Goal: Information Seeking & Learning: Learn about a topic

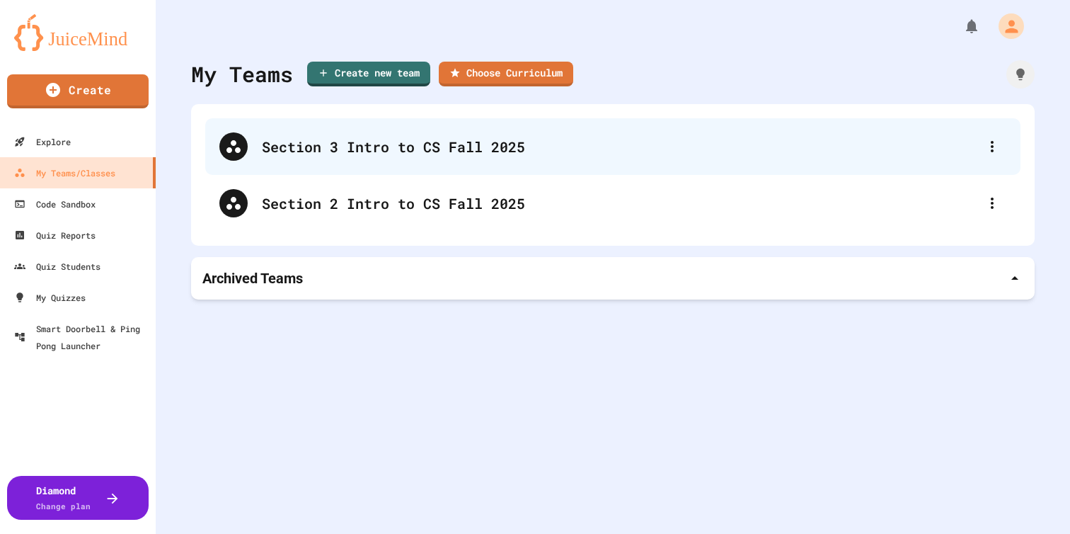
click at [416, 158] on div "Section 3 Intro to CS Fall 2025" at bounding box center [613, 146] width 816 height 57
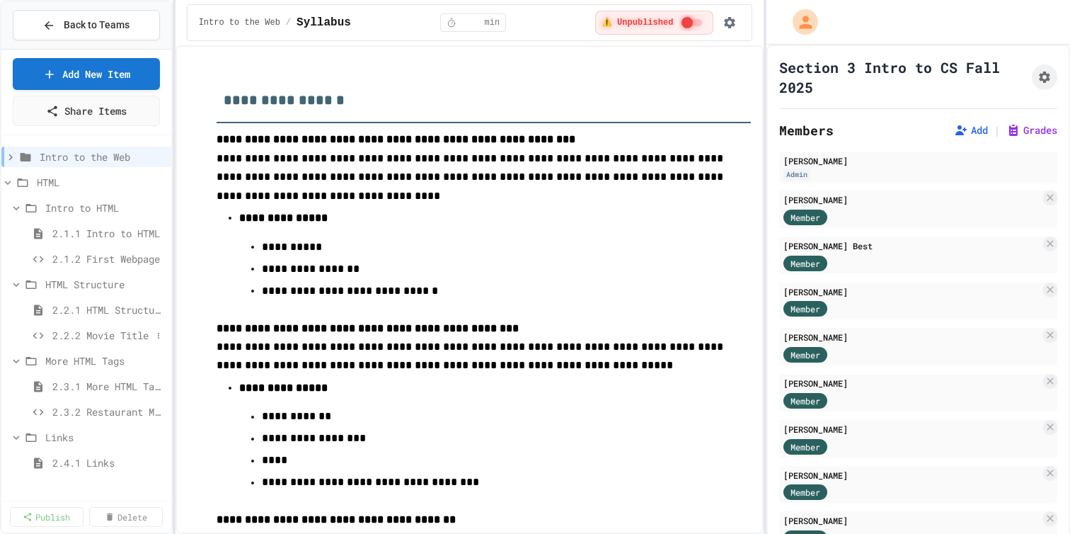
click at [107, 337] on div "2.2.2 Movie Title" at bounding box center [86, 335] width 170 height 21
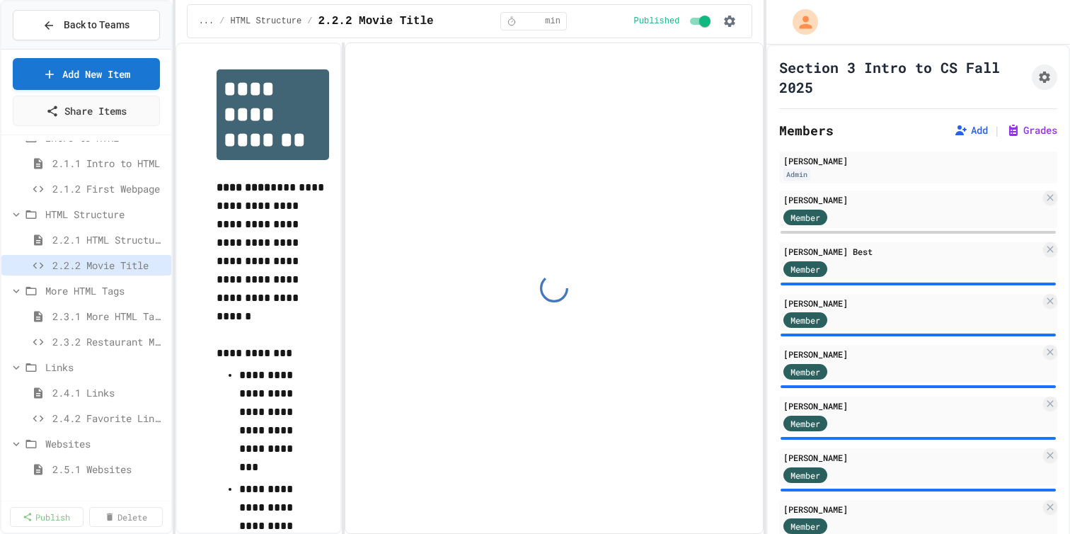
scroll to position [86, 0]
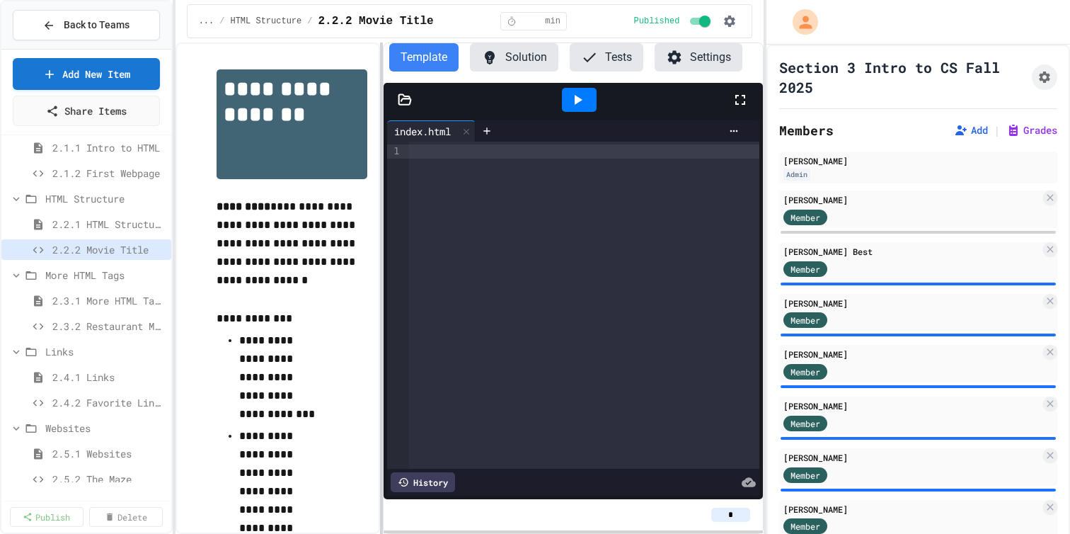
click at [383, 342] on div at bounding box center [381, 287] width 3 height 491
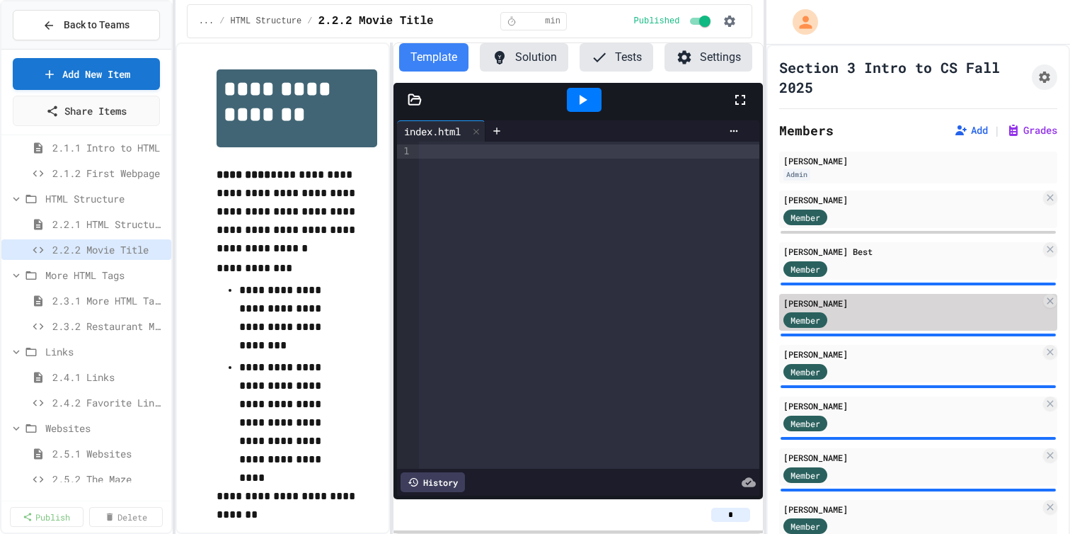
click at [925, 329] on div "Member" at bounding box center [912, 320] width 257 height 18
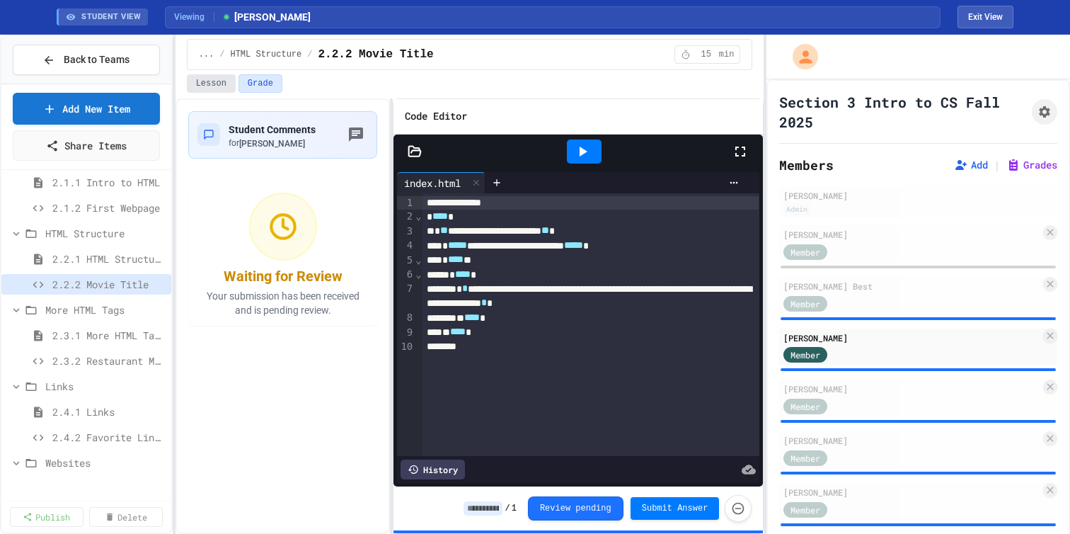
click at [224, 93] on button "Lesson" at bounding box center [211, 83] width 49 height 18
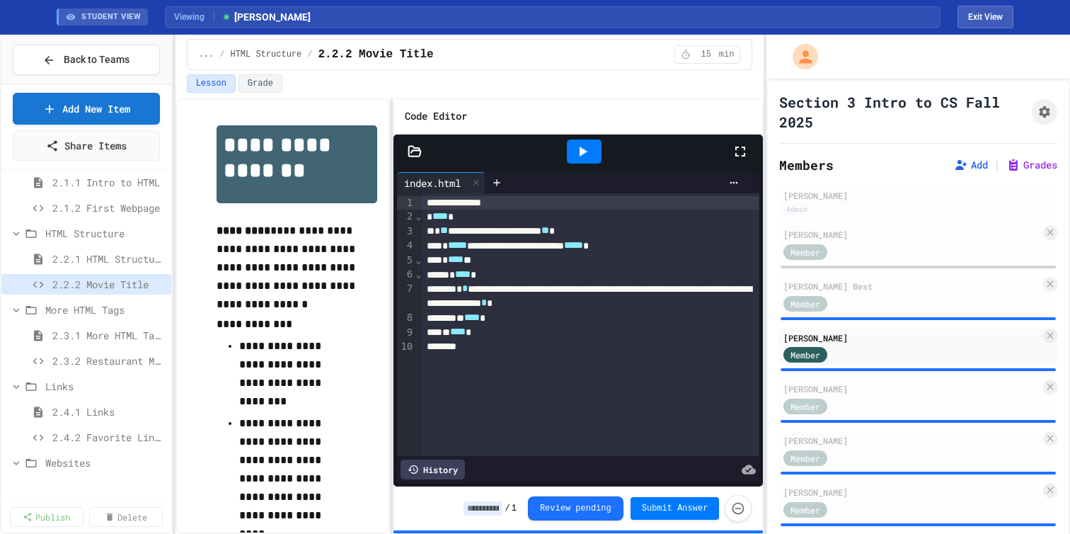
click at [591, 160] on icon at bounding box center [582, 151] width 17 height 17
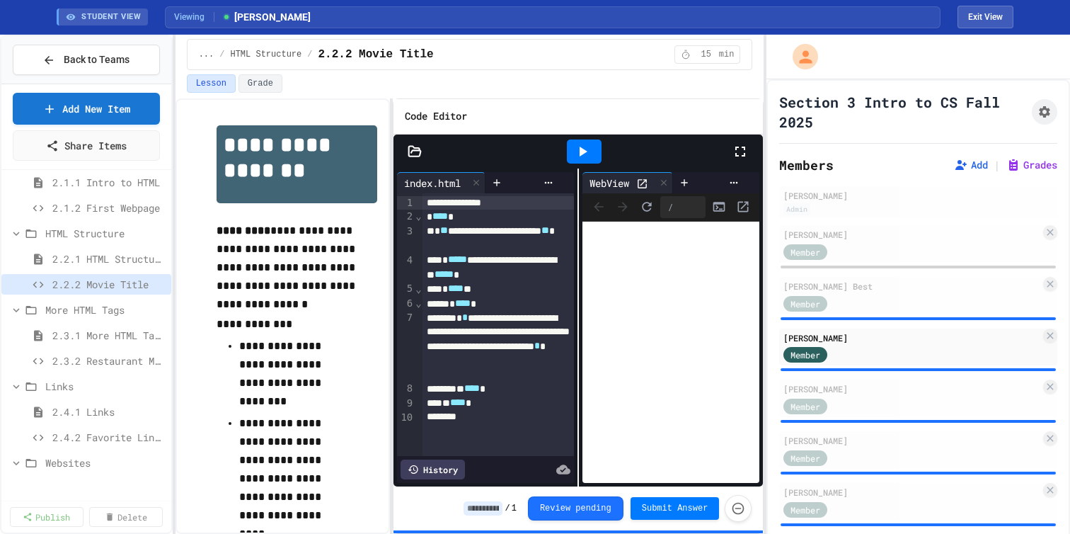
click at [640, 188] on icon at bounding box center [643, 183] width 9 height 9
click at [82, 365] on span "2.3.2 Restaurant Menu" at bounding box center [101, 360] width 99 height 15
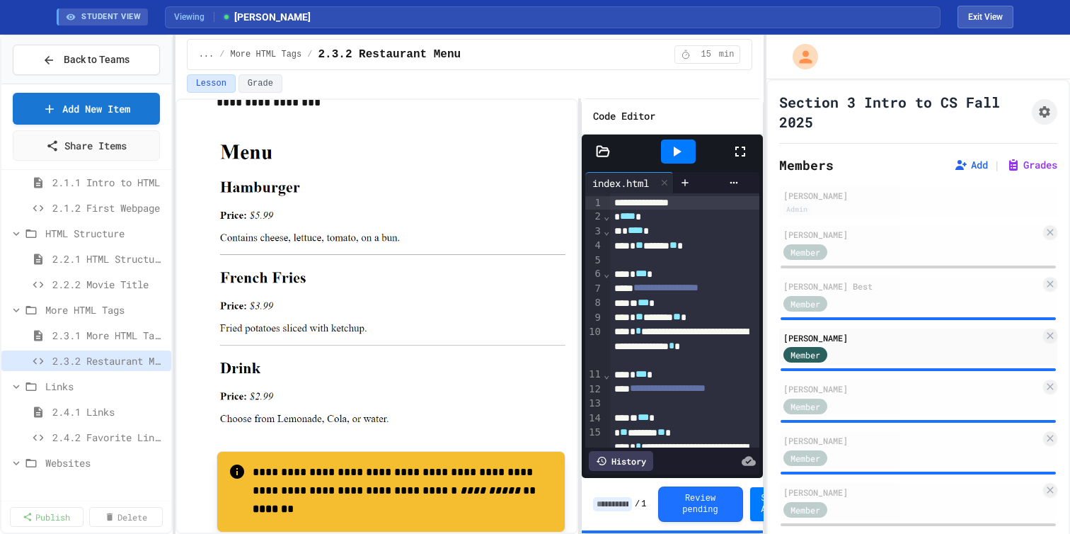
scroll to position [364, 0]
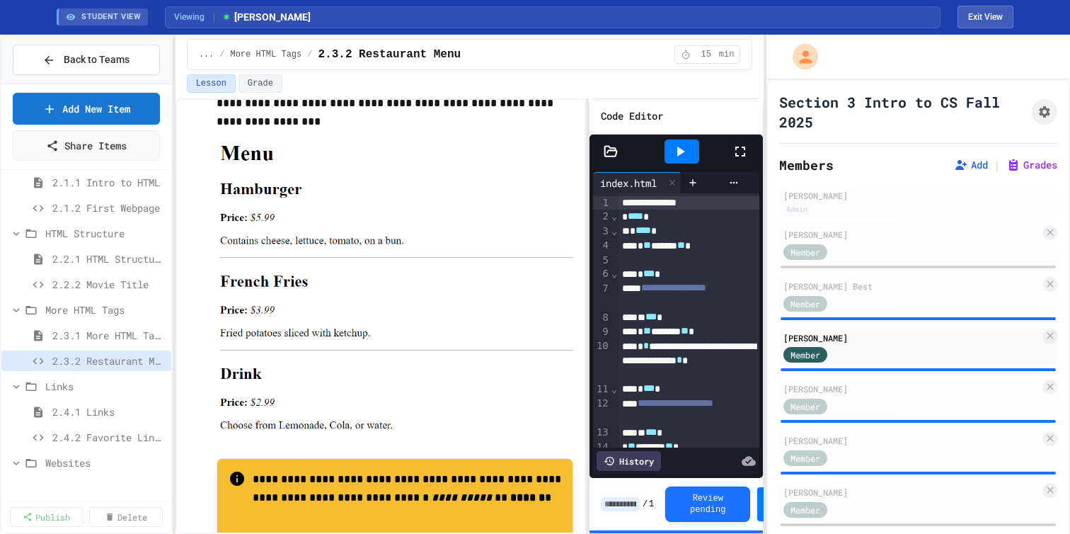
click at [590, 291] on div "**********" at bounding box center [470, 315] width 589 height 435
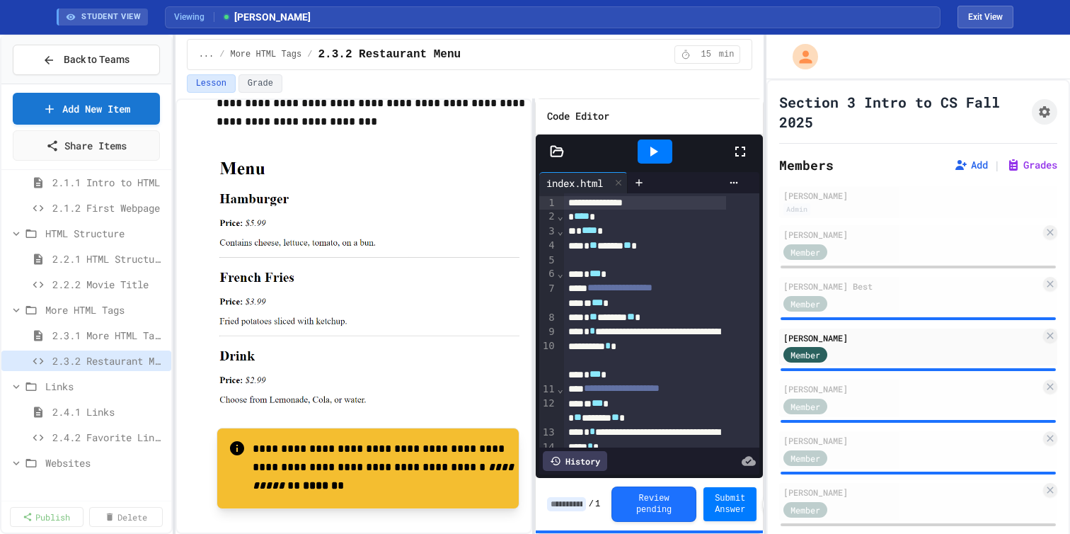
scroll to position [477, 0]
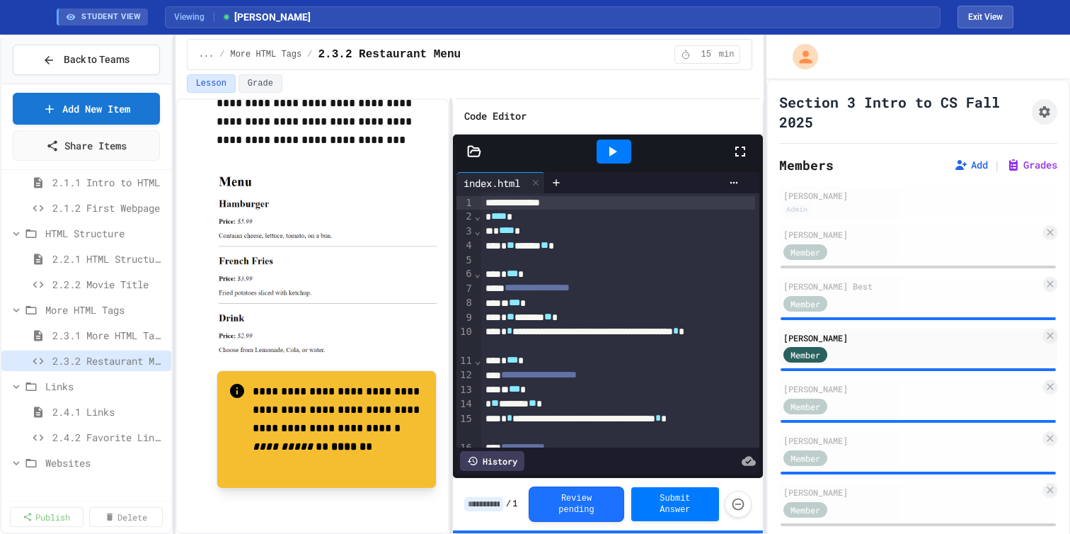
click at [451, 292] on div "**********" at bounding box center [470, 315] width 589 height 435
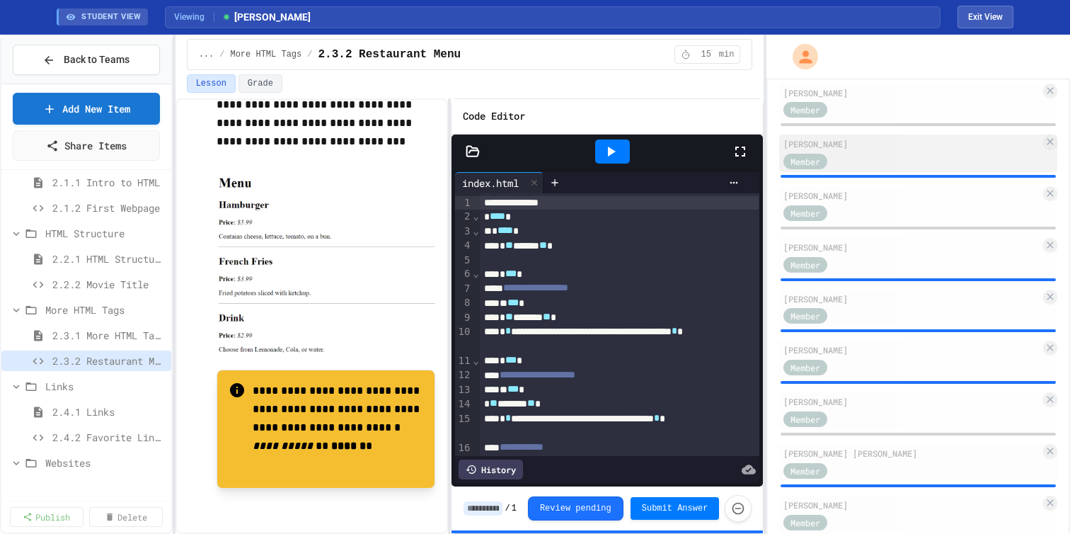
scroll to position [659, 0]
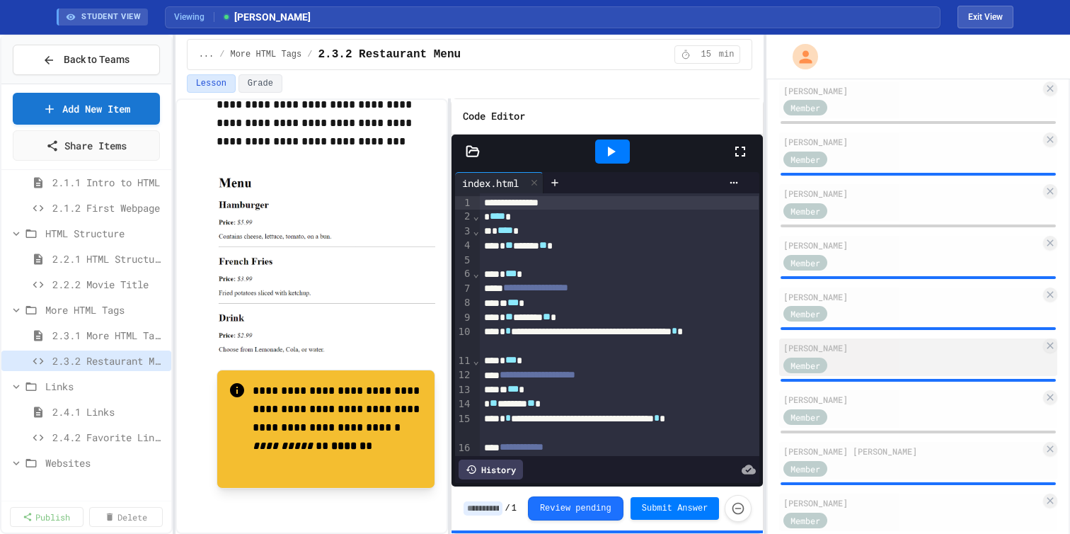
click at [851, 376] on div "[PERSON_NAME] Member" at bounding box center [918, 357] width 278 height 38
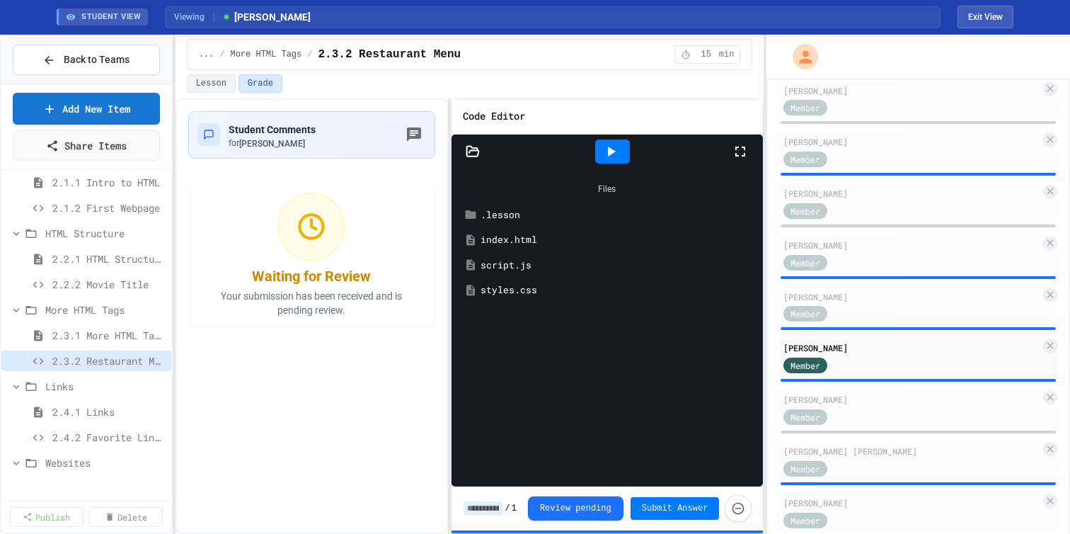
click at [619, 160] on icon at bounding box center [610, 151] width 17 height 17
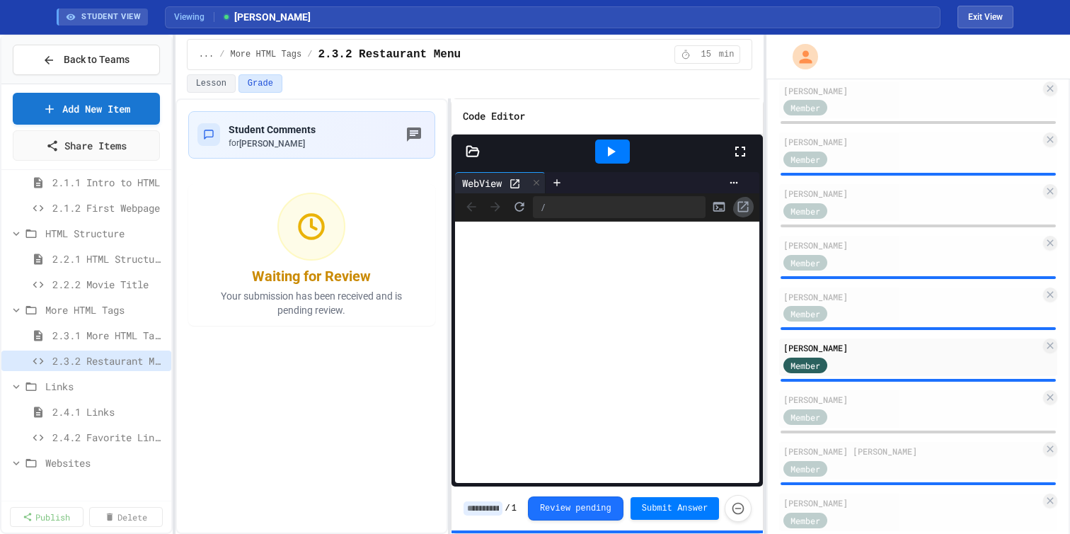
click at [741, 212] on icon "Open in new tab" at bounding box center [743, 207] width 11 height 11
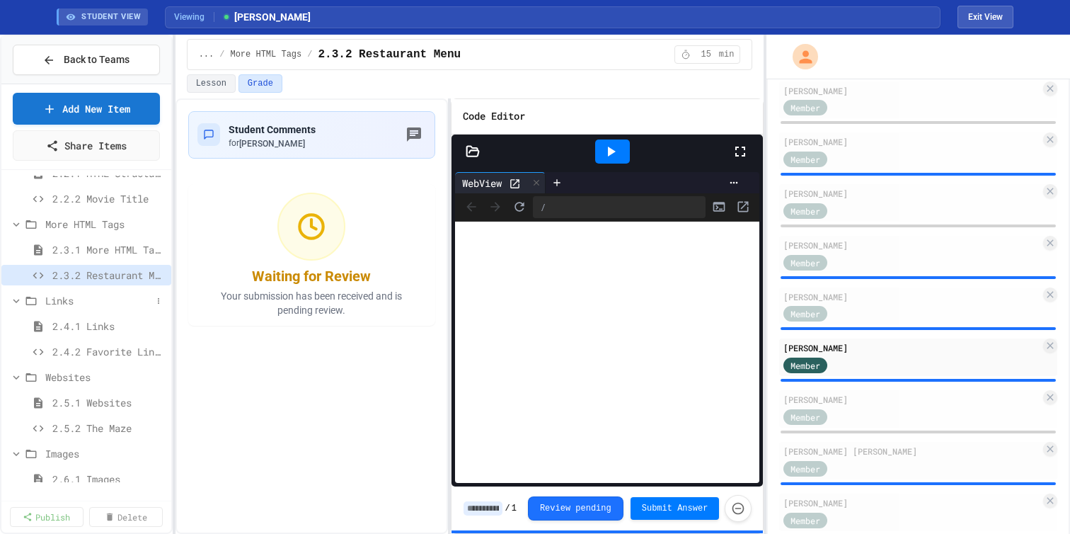
scroll to position [185, 0]
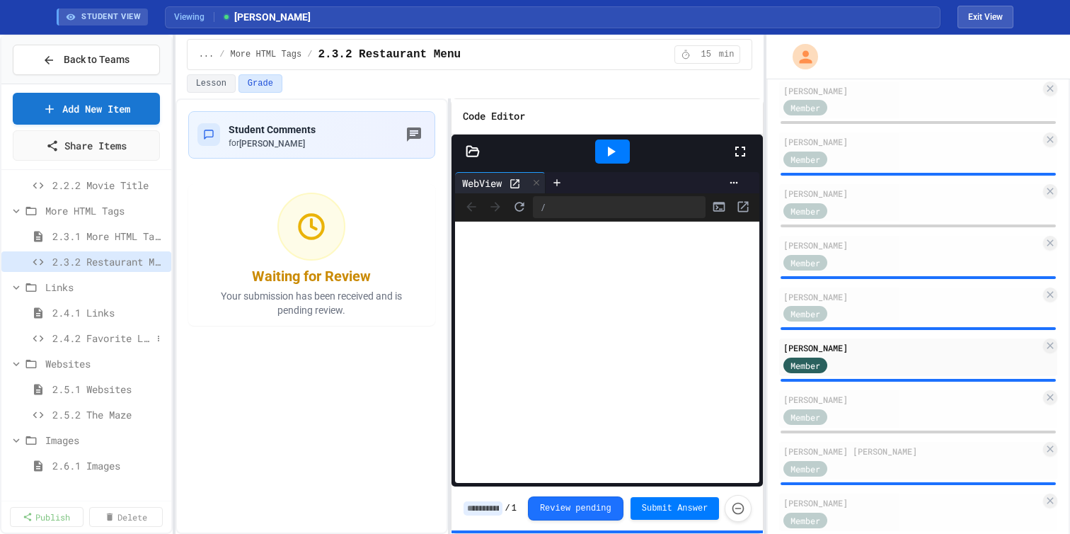
click at [101, 345] on span "2.4.2 Favorite Links" at bounding box center [101, 338] width 99 height 15
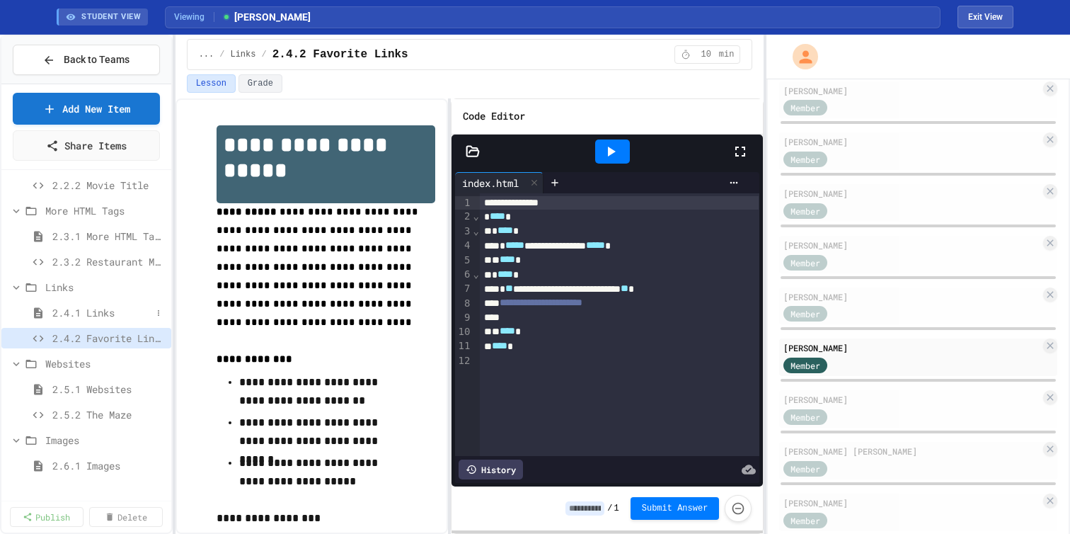
click at [88, 320] on span "2.4.1 Links" at bounding box center [101, 312] width 99 height 15
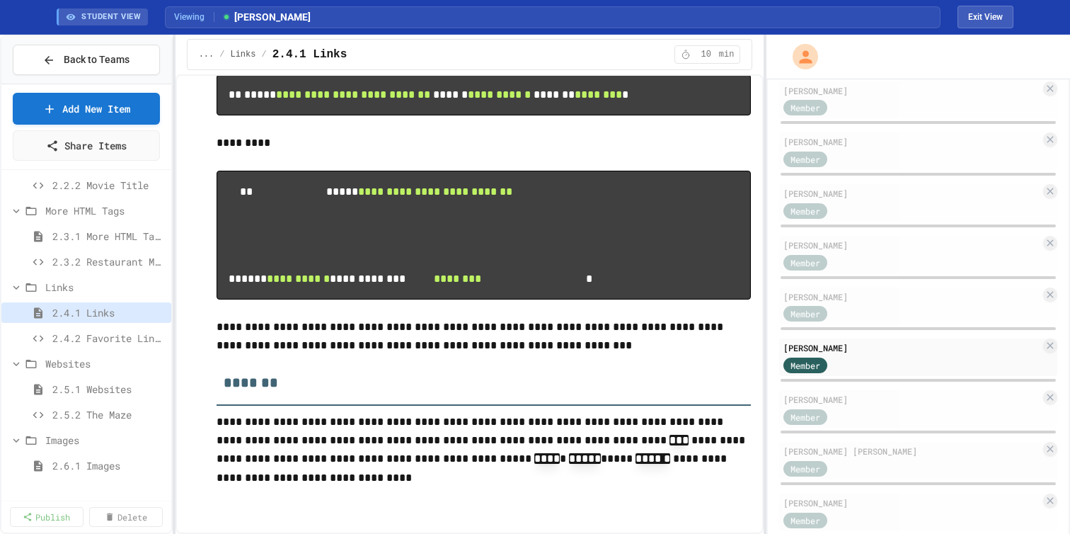
scroll to position [2861, 0]
drag, startPoint x: 711, startPoint y: 185, endPoint x: 227, endPoint y: 182, distance: 484.3
click at [227, 116] on pre "**********" at bounding box center [484, 95] width 535 height 42
copy code "**********"
click at [67, 345] on span "2.4.2 Favorite Links" at bounding box center [101, 338] width 99 height 15
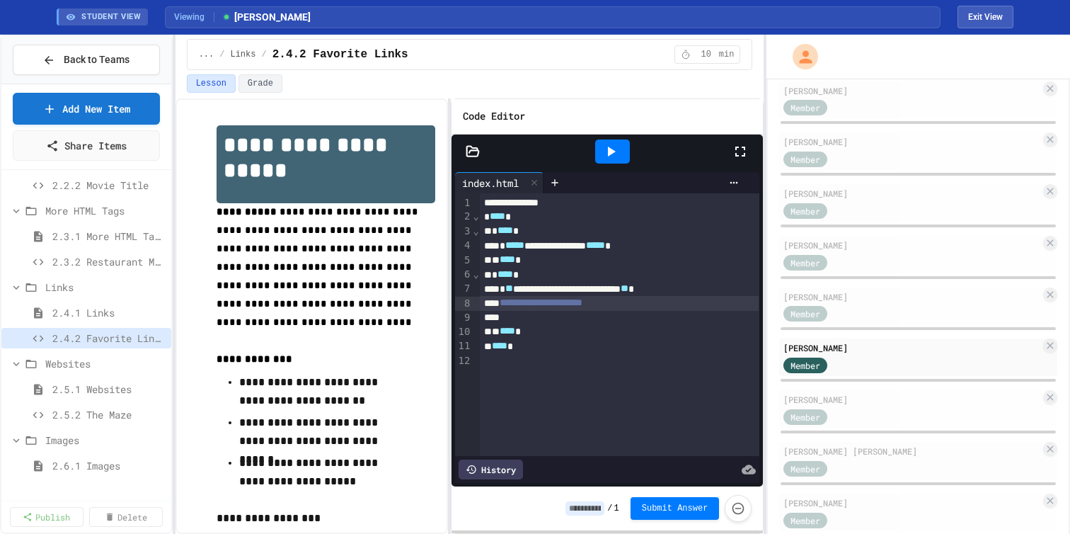
click at [641, 310] on div "**********" at bounding box center [619, 303] width 279 height 14
click at [628, 325] on div at bounding box center [619, 318] width 279 height 14
click at [983, 5] on div "STUDENT VIEW Viewing [PERSON_NAME] Exit View" at bounding box center [535, 17] width 991 height 34
click at [993, 21] on button "Exit View" at bounding box center [986, 17] width 56 height 23
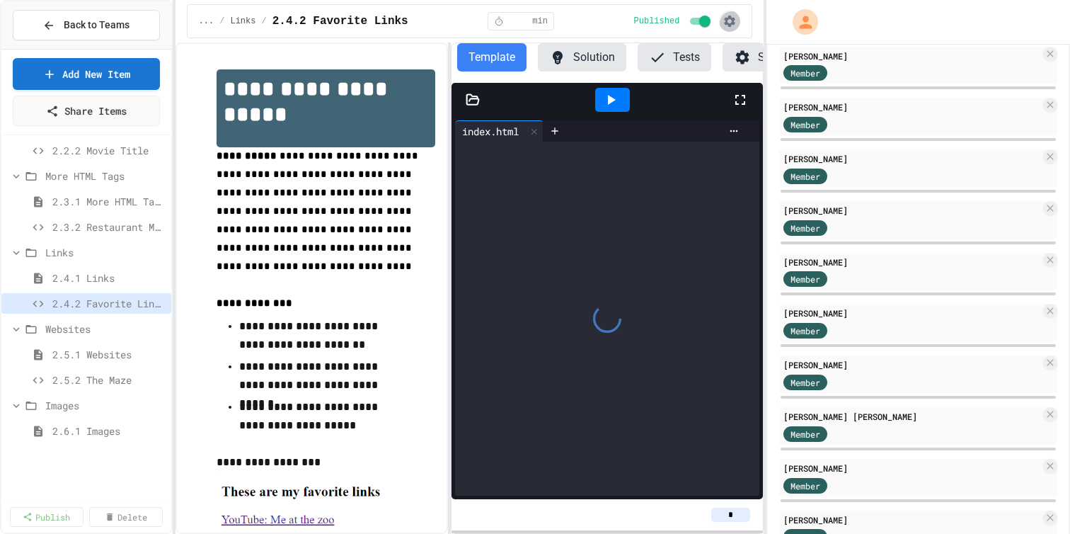
click at [723, 20] on icon "button" at bounding box center [730, 21] width 14 height 14
click at [704, 84] on li "Student Preview" at bounding box center [669, 80] width 101 height 25
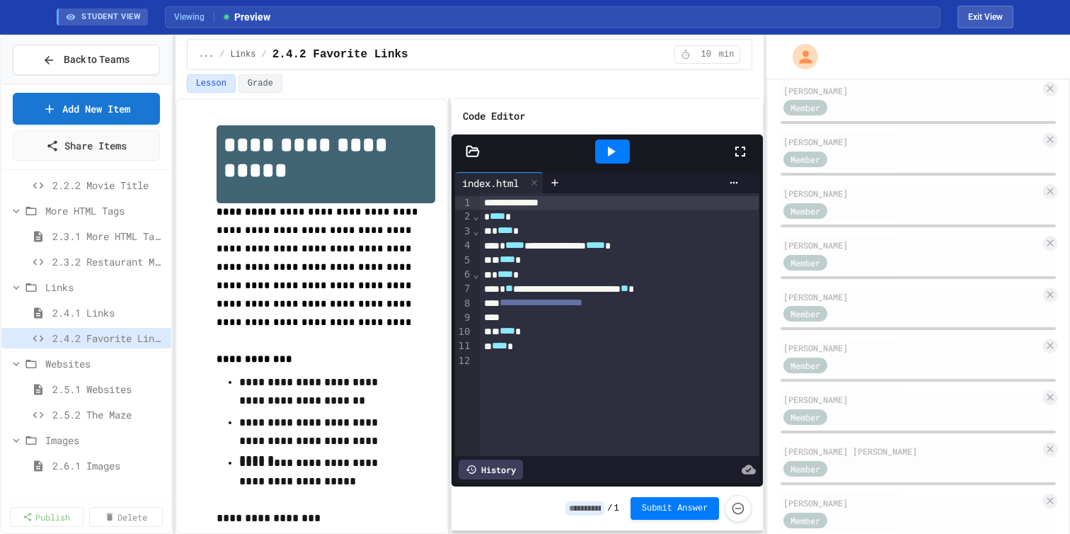
click at [607, 325] on div at bounding box center [619, 318] width 279 height 14
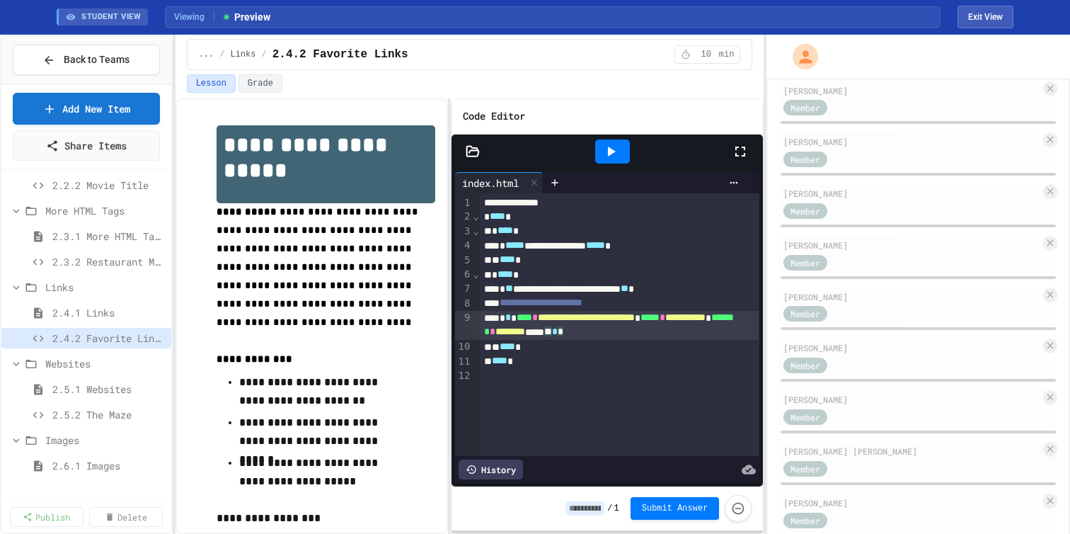
click at [601, 164] on div at bounding box center [612, 151] width 35 height 24
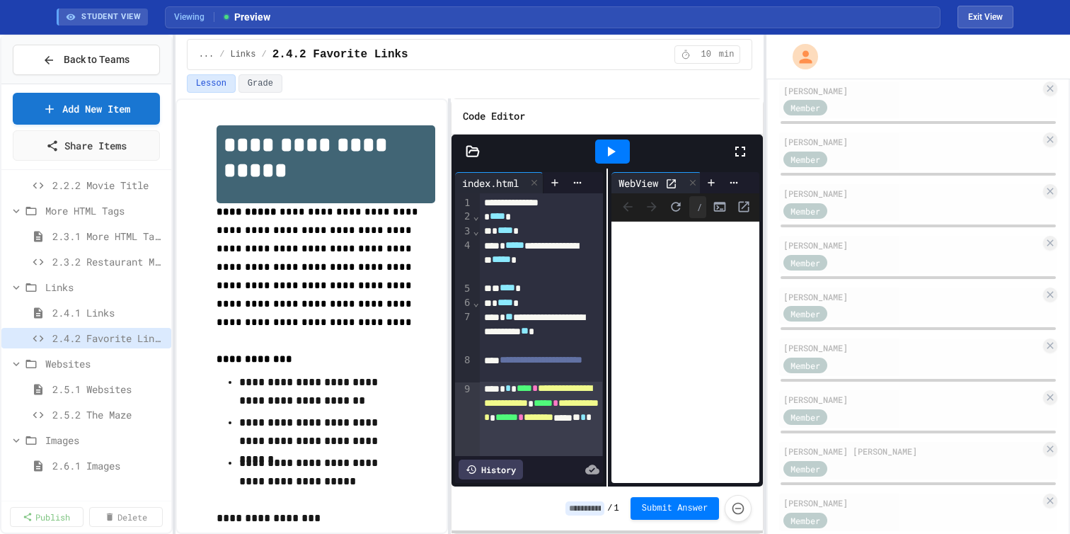
click at [669, 188] on icon at bounding box center [671, 183] width 9 height 9
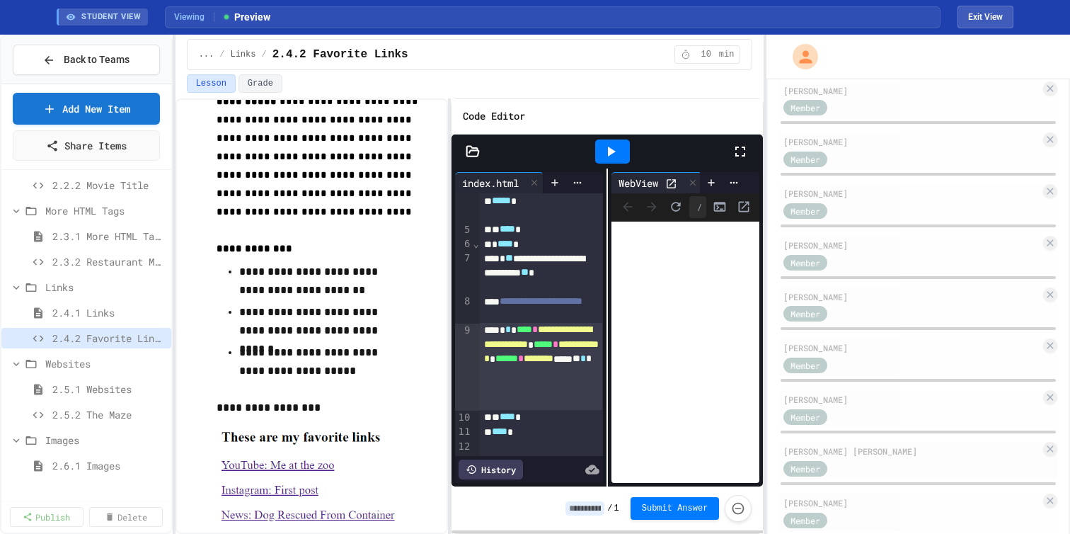
scroll to position [80, 0]
drag, startPoint x: 554, startPoint y: 405, endPoint x: 496, endPoint y: 331, distance: 93.3
click at [496, 331] on div "**********" at bounding box center [541, 366] width 123 height 87
copy div "**********"
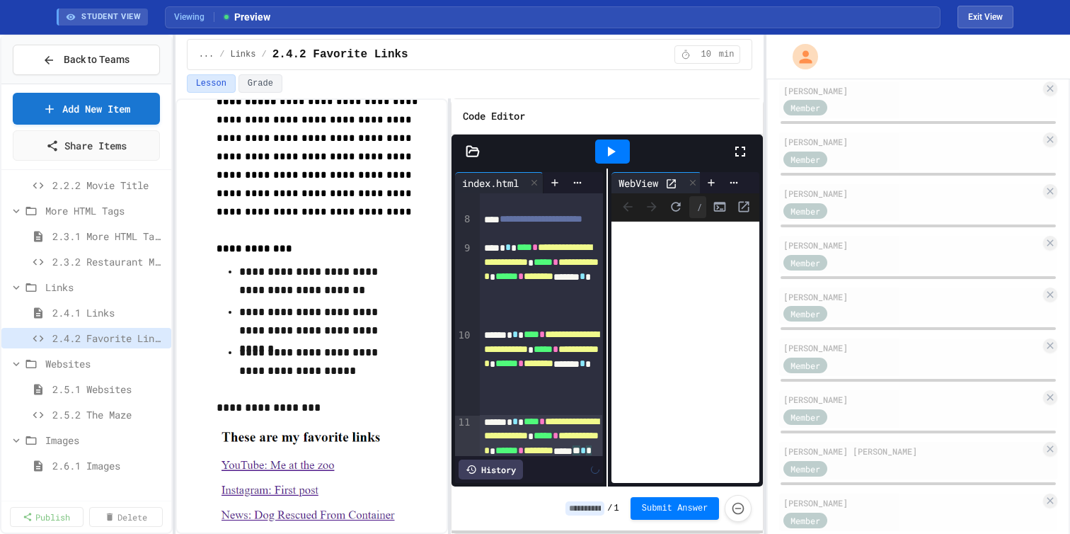
scroll to position [214, 0]
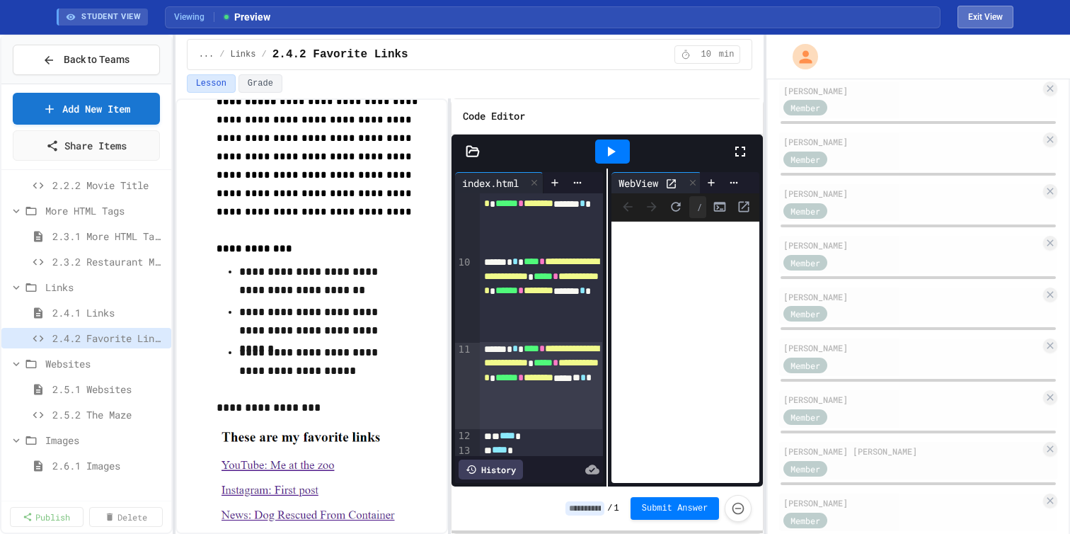
click at [1006, 10] on button "Exit View" at bounding box center [986, 17] width 56 height 23
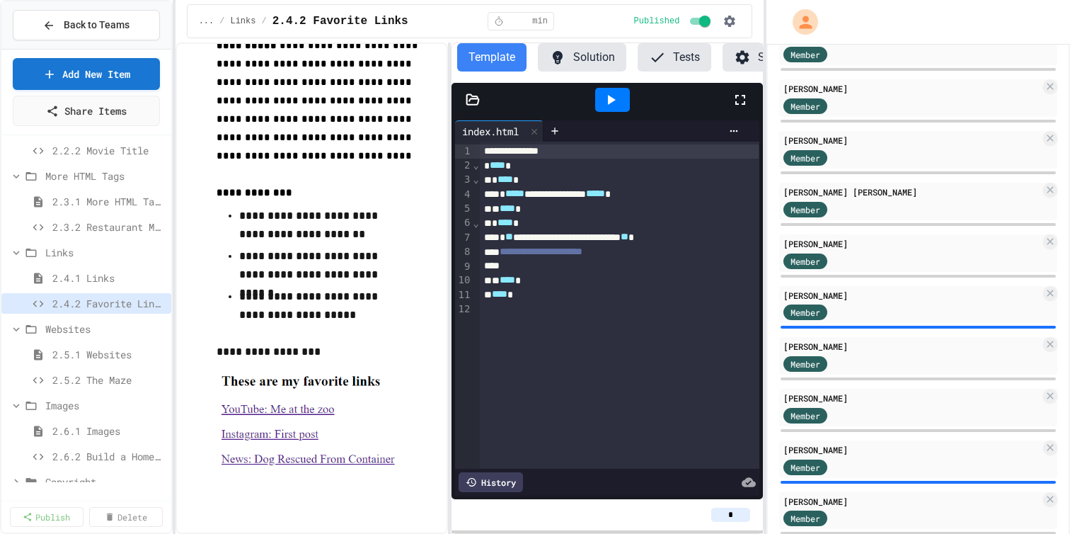
scroll to position [1003, 0]
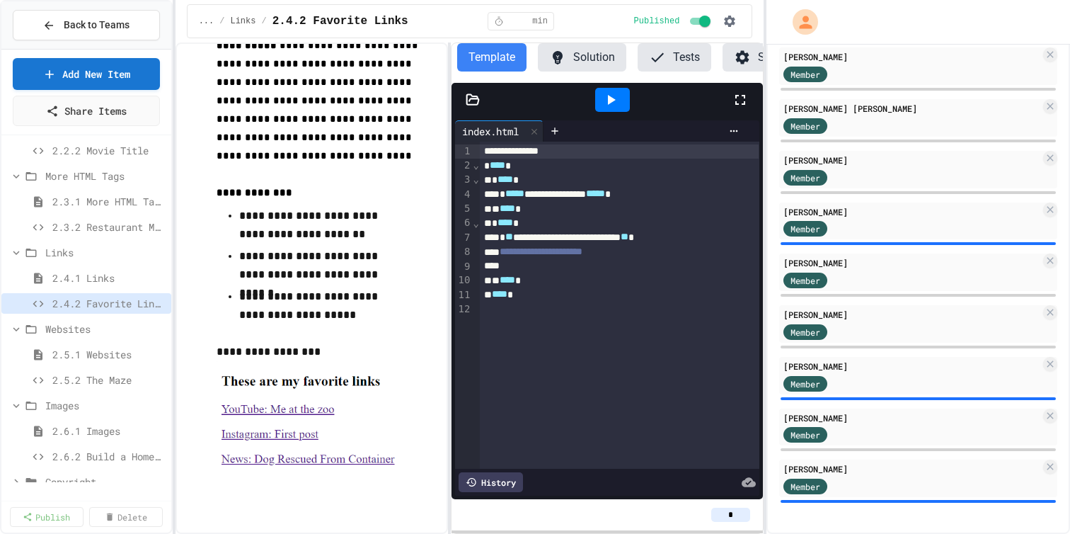
click at [899, 224] on div "Member" at bounding box center [912, 228] width 257 height 18
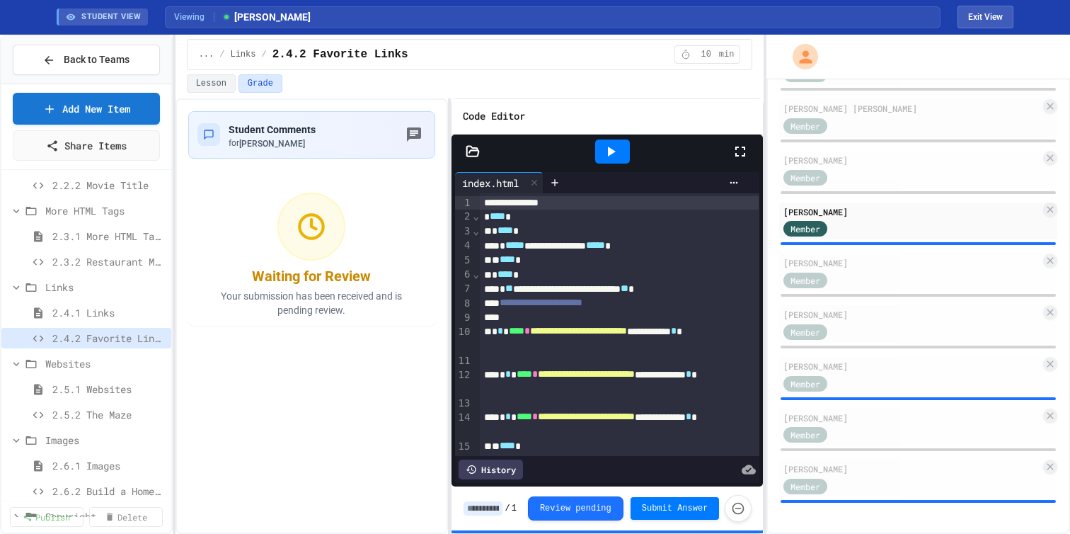
click at [611, 156] on icon at bounding box center [612, 152] width 8 height 10
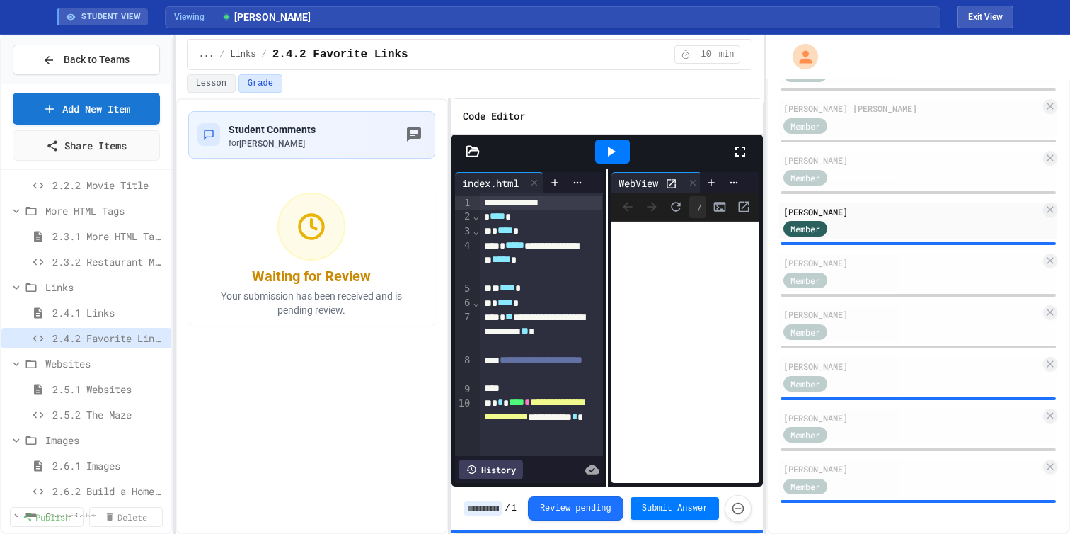
click at [677, 190] on div at bounding box center [674, 183] width 19 height 15
click at [675, 190] on icon at bounding box center [671, 184] width 12 height 12
click at [981, 15] on button "Exit View" at bounding box center [986, 17] width 56 height 23
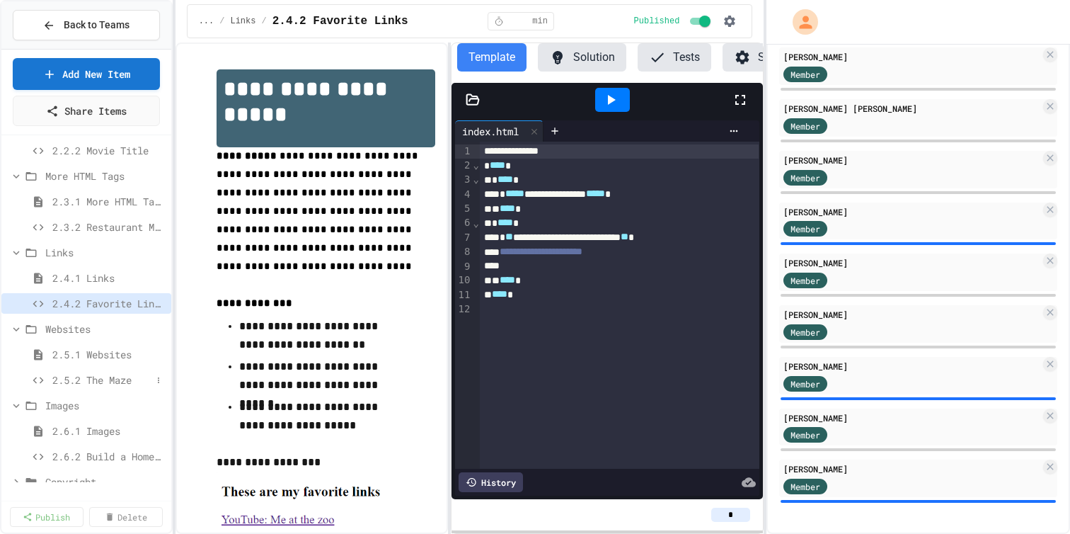
click at [78, 387] on span "2.5.2 The Maze" at bounding box center [101, 379] width 99 height 15
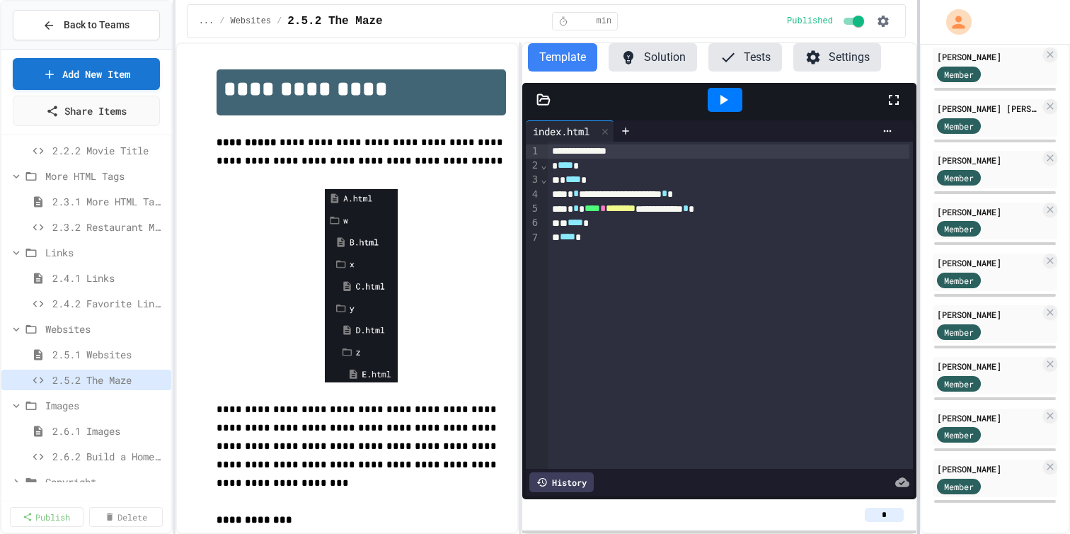
scroll to position [1078, 0]
click at [920, 287] on div at bounding box center [919, 267] width 3 height 534
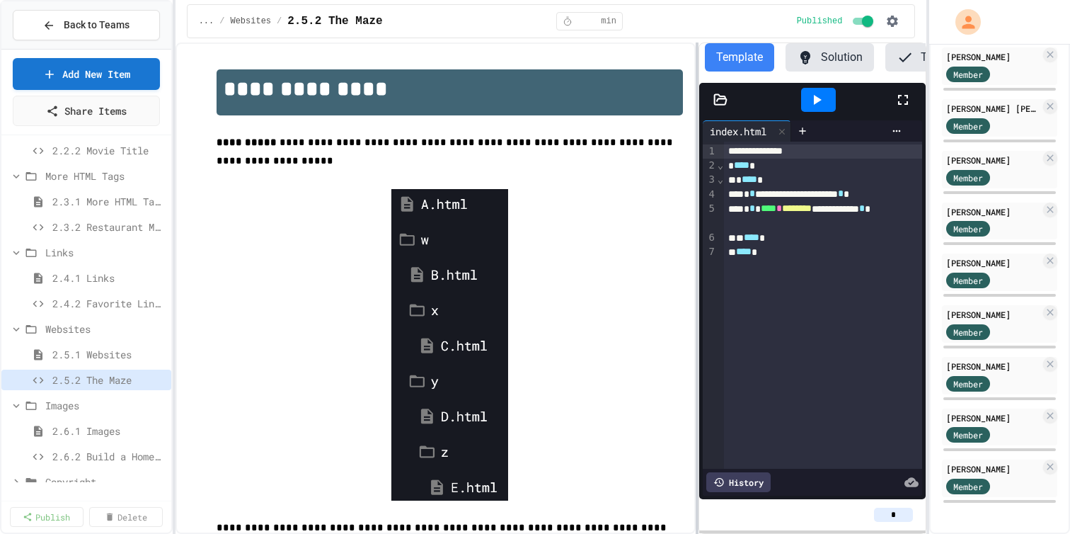
click at [697, 307] on div at bounding box center [697, 287] width 3 height 491
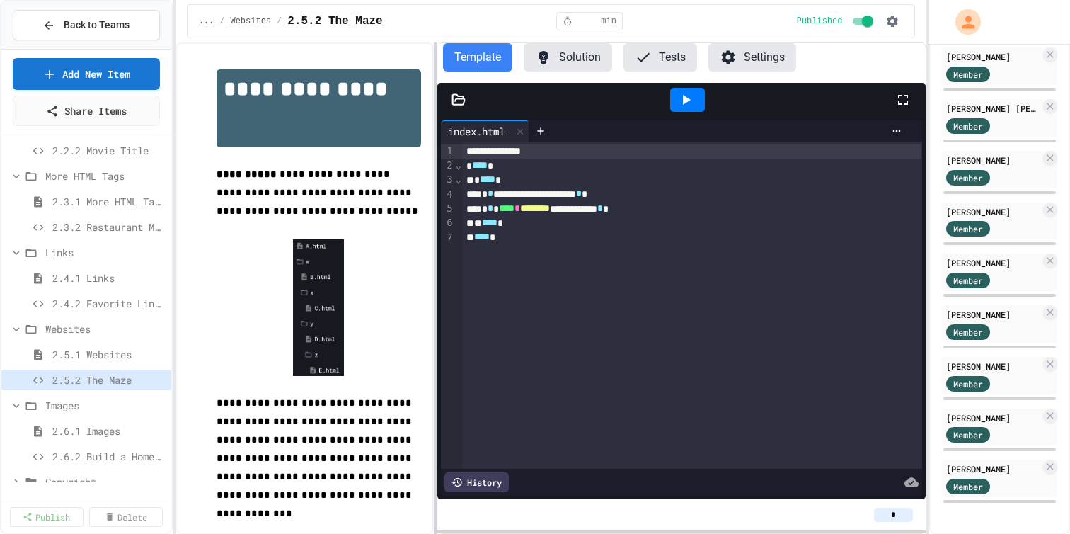
click at [433, 295] on div "**********" at bounding box center [552, 287] width 752 height 491
click at [888, 24] on icon "button" at bounding box center [893, 21] width 14 height 14
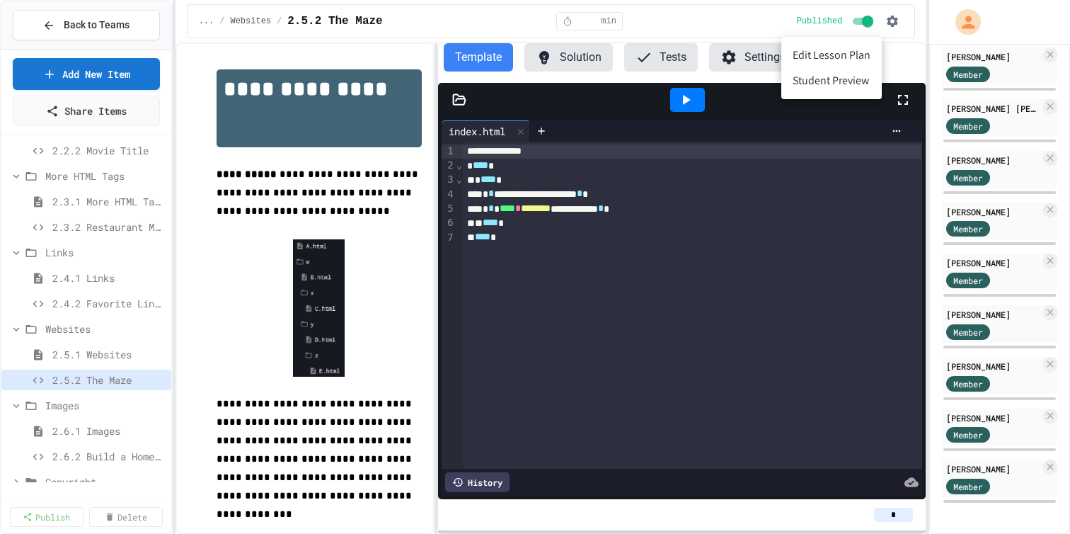
click at [805, 81] on li "Student Preview" at bounding box center [832, 80] width 101 height 25
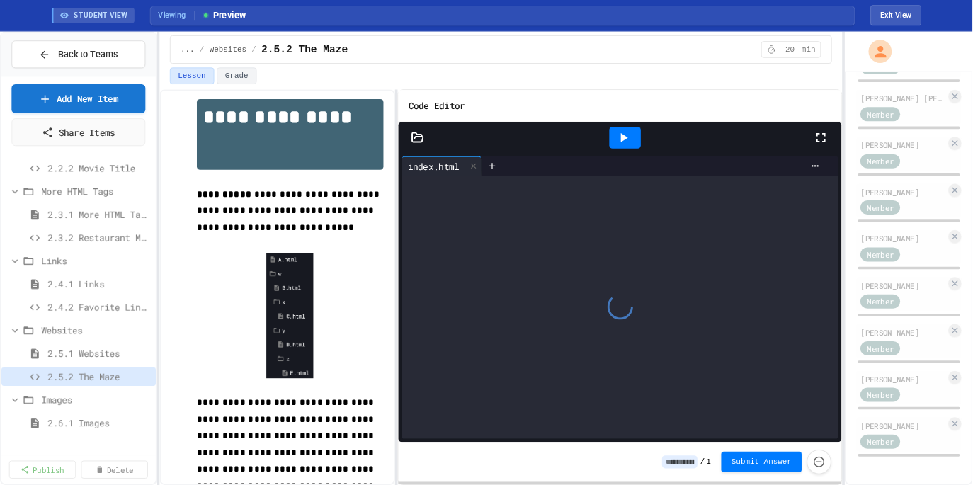
scroll to position [0, 0]
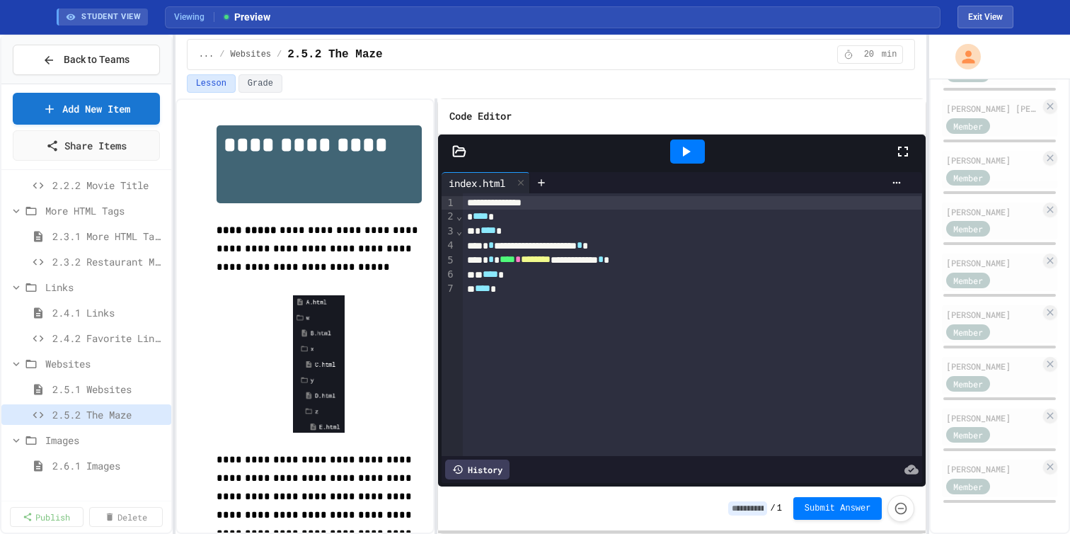
click at [455, 159] on div at bounding box center [459, 151] width 42 height 14
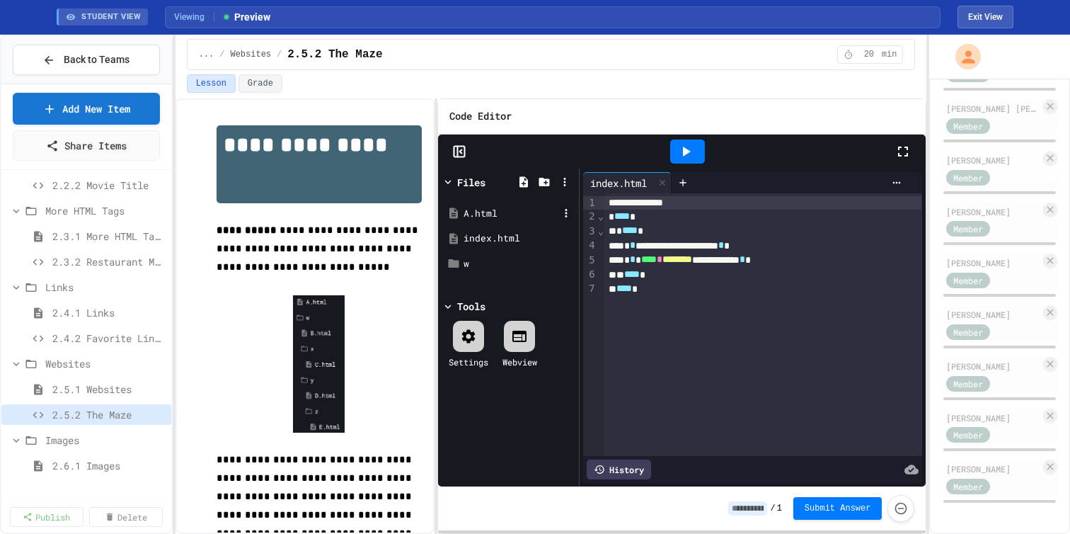
click at [452, 219] on icon at bounding box center [454, 213] width 8 height 11
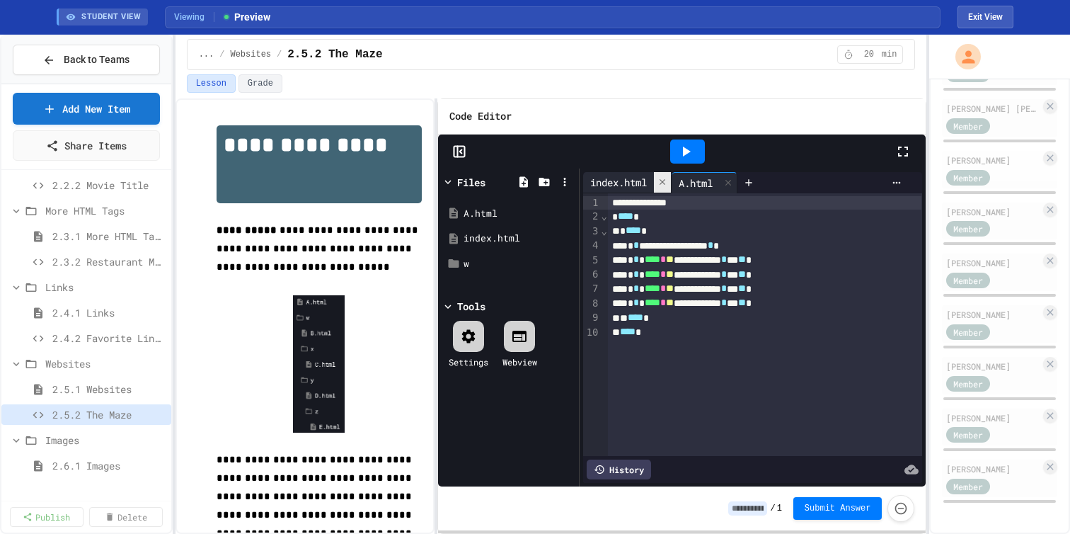
click at [666, 193] on div at bounding box center [662, 182] width 17 height 21
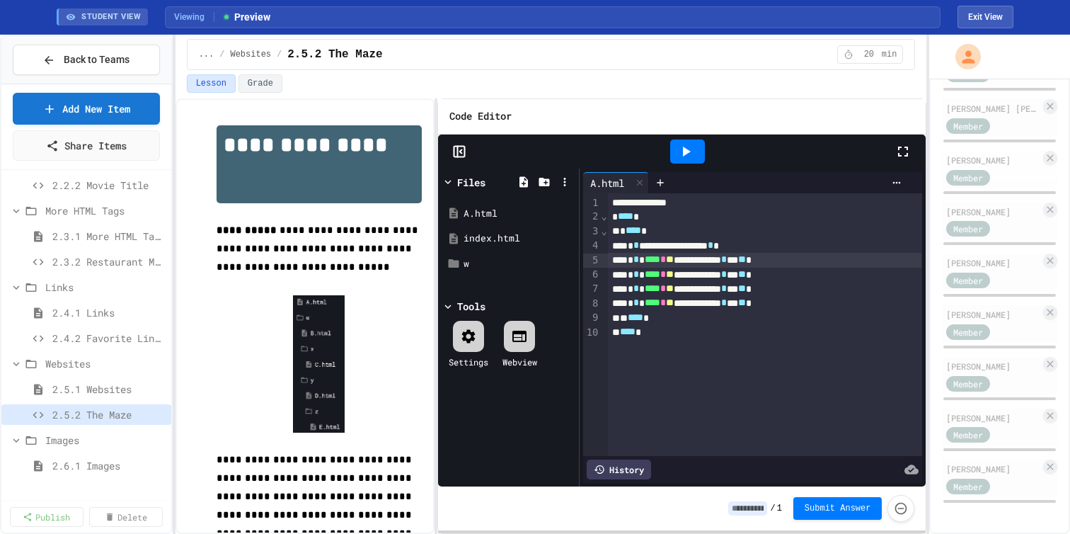
click at [674, 264] on span "**" at bounding box center [670, 259] width 8 height 10
click at [486, 277] on div "w" at bounding box center [509, 263] width 134 height 25
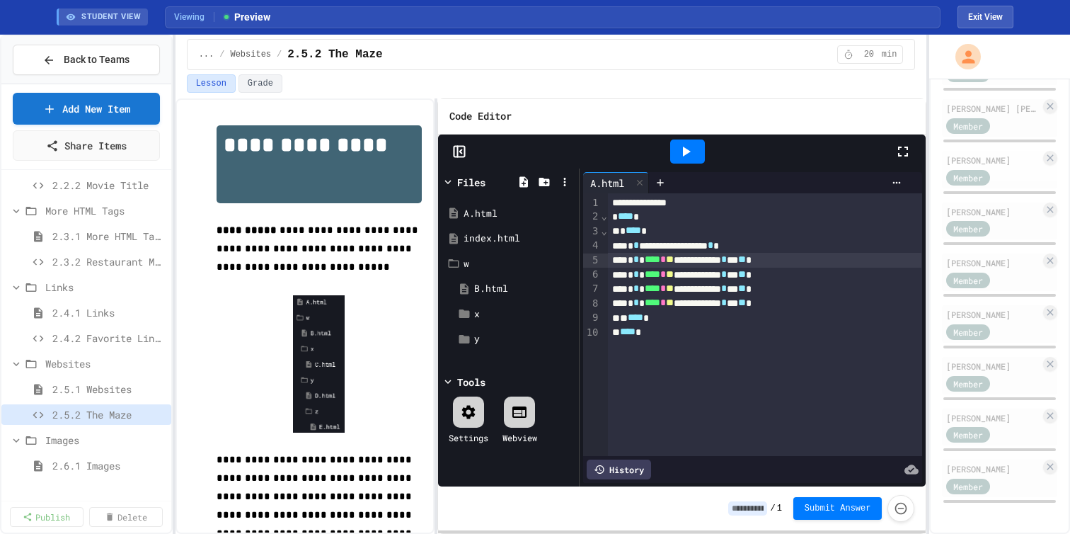
click at [674, 264] on span "**" at bounding box center [670, 259] width 8 height 10
click at [680, 160] on icon at bounding box center [686, 151] width 17 height 17
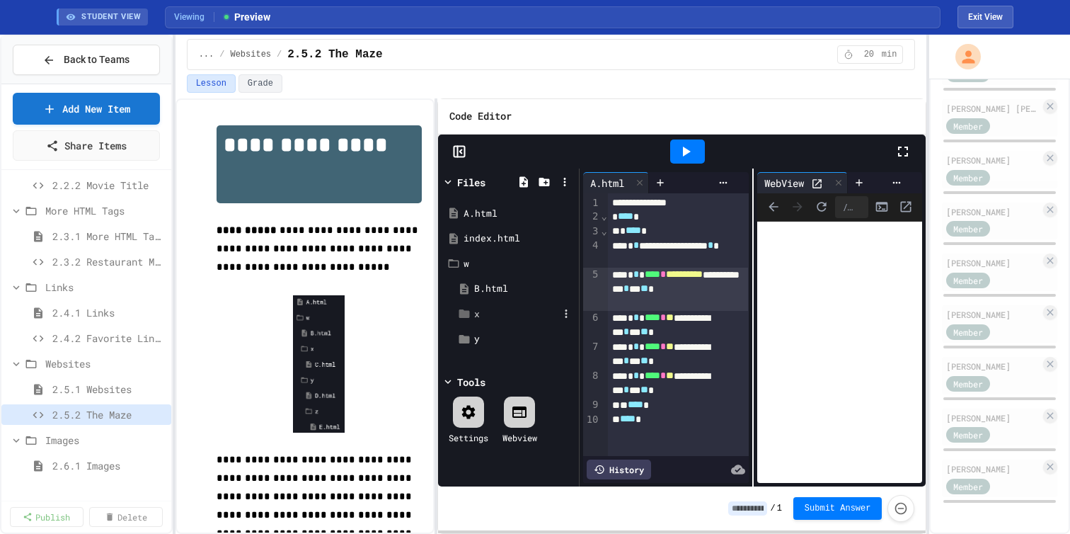
click at [496, 319] on div "x" at bounding box center [513, 314] width 123 height 25
click at [674, 322] on span "**" at bounding box center [670, 317] width 8 height 10
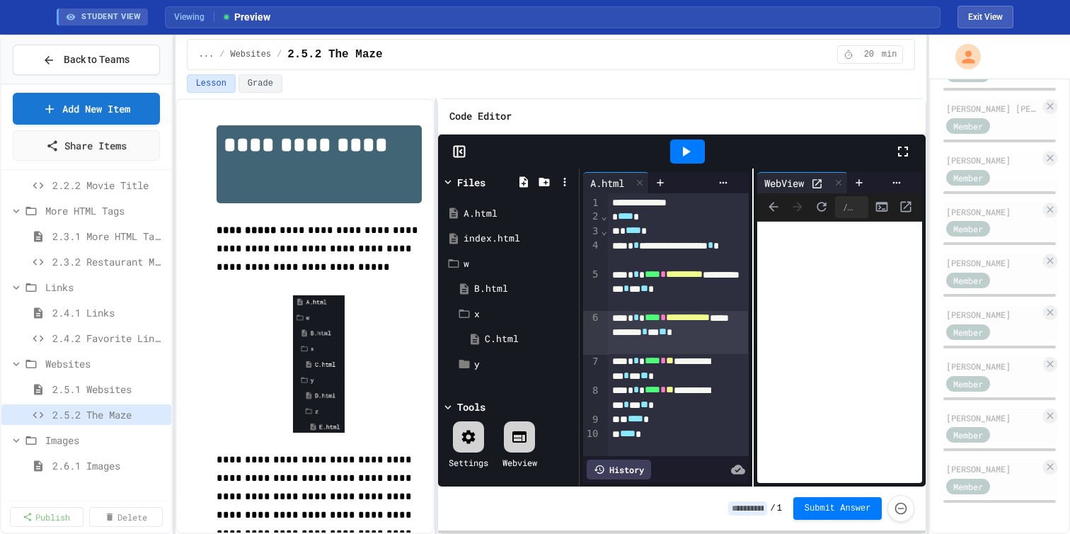
click at [683, 160] on icon at bounding box center [686, 151] width 17 height 17
click at [501, 296] on div "B.html" at bounding box center [516, 289] width 84 height 14
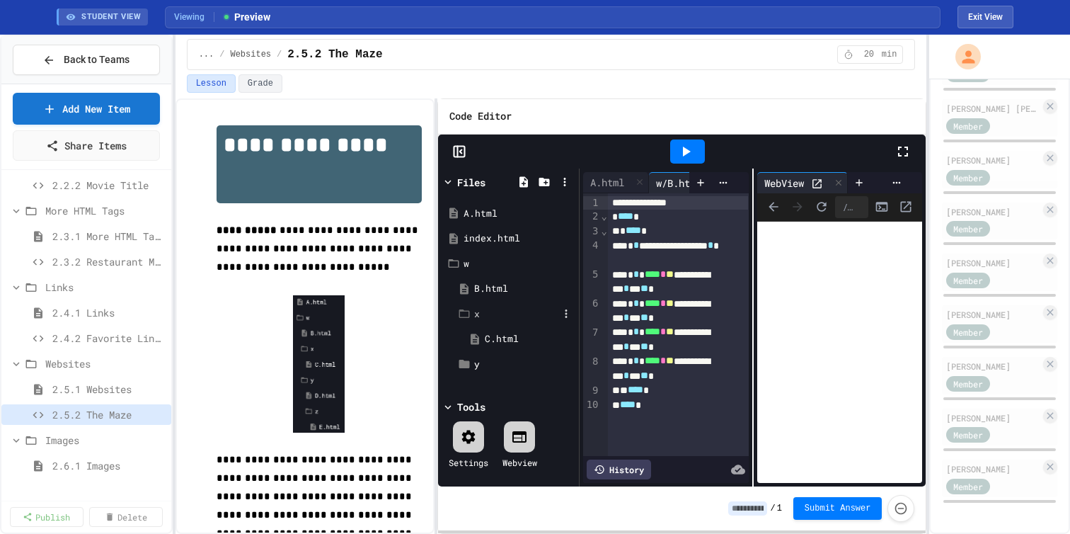
click at [493, 321] on div "x" at bounding box center [516, 314] width 84 height 14
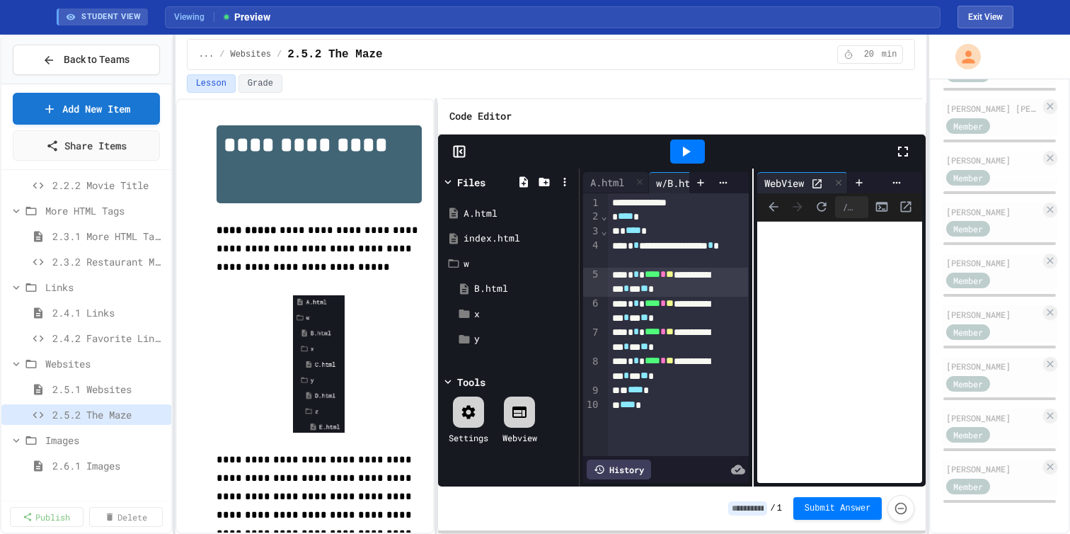
click at [674, 279] on span "**" at bounding box center [670, 274] width 8 height 10
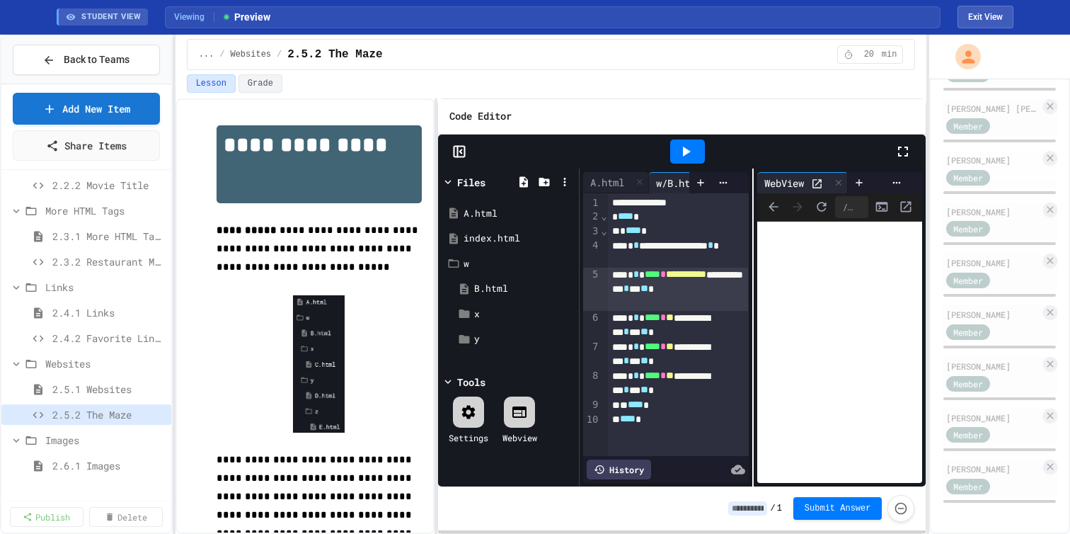
click at [700, 164] on div at bounding box center [687, 151] width 35 height 24
click at [835, 193] on div at bounding box center [838, 183] width 17 height 21
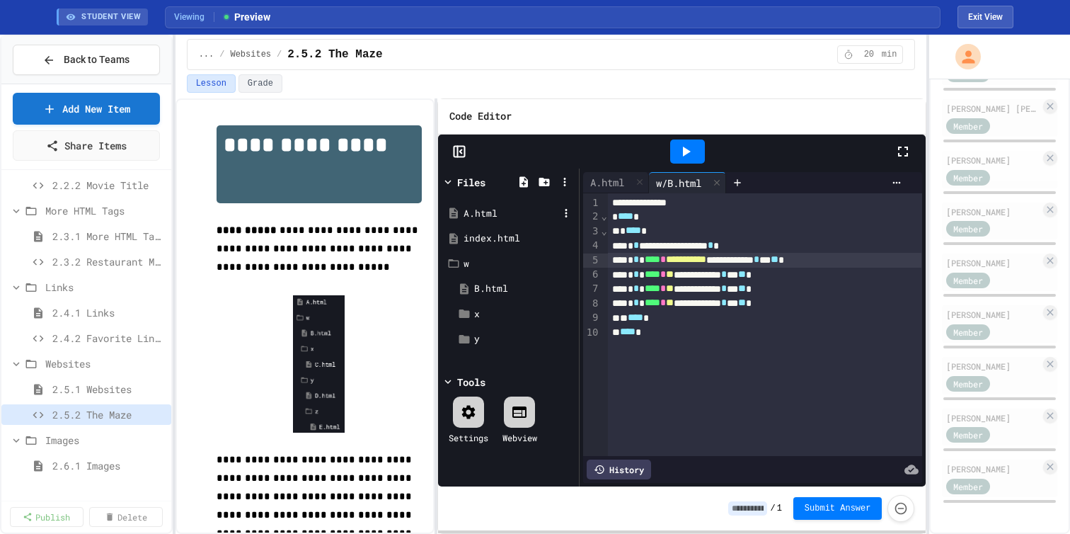
click at [490, 221] on div "A.html" at bounding box center [511, 214] width 95 height 14
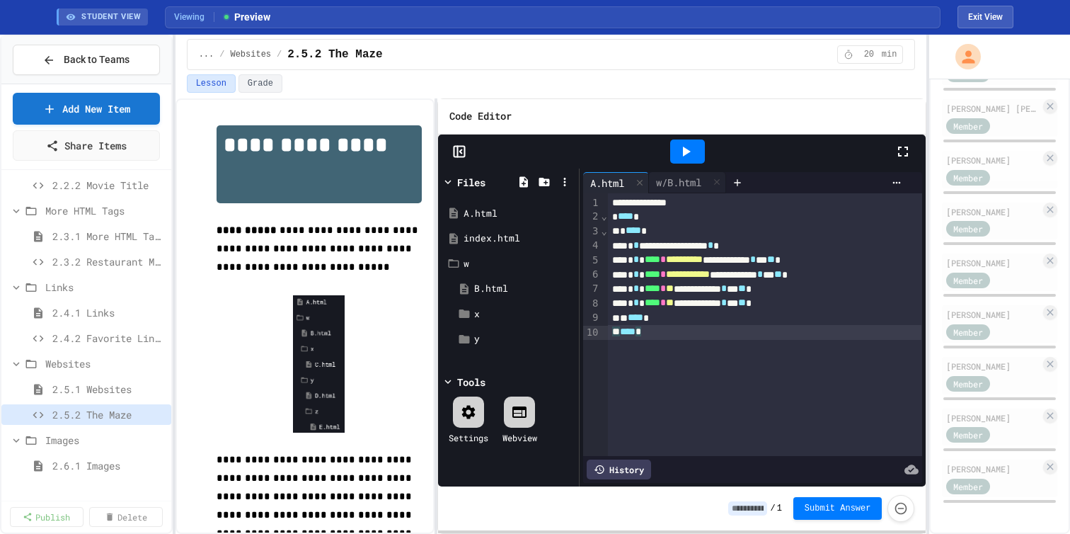
click at [743, 370] on div "**********" at bounding box center [765, 324] width 315 height 263
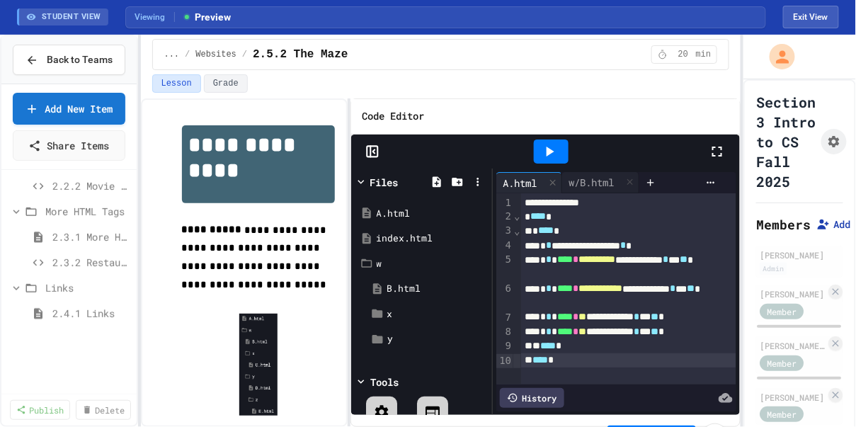
click at [829, 229] on icon at bounding box center [823, 224] width 11 height 10
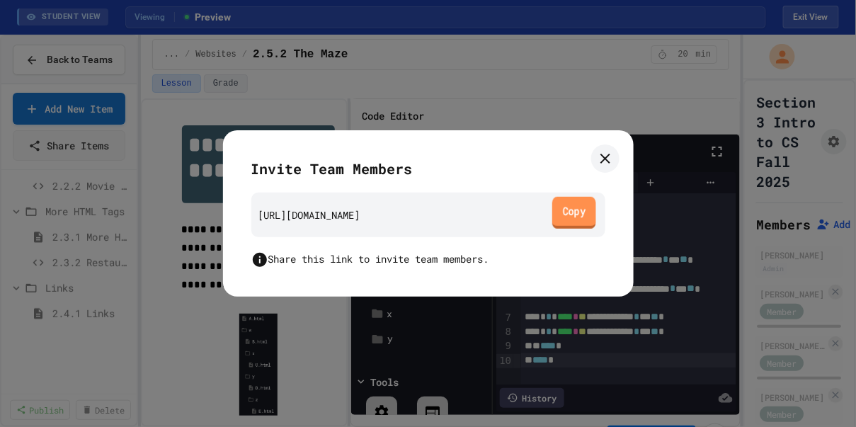
click at [556, 215] on link "Copy" at bounding box center [574, 213] width 44 height 32
click at [600, 159] on icon at bounding box center [605, 159] width 10 height 10
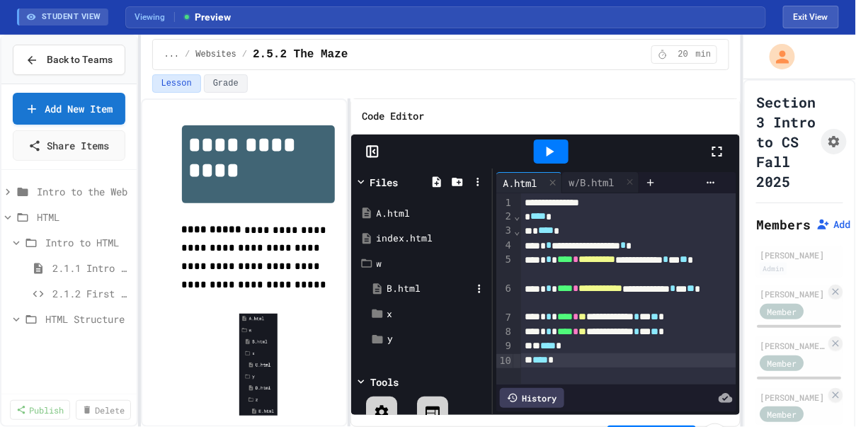
click at [406, 296] on div "B.html" at bounding box center [429, 289] width 84 height 14
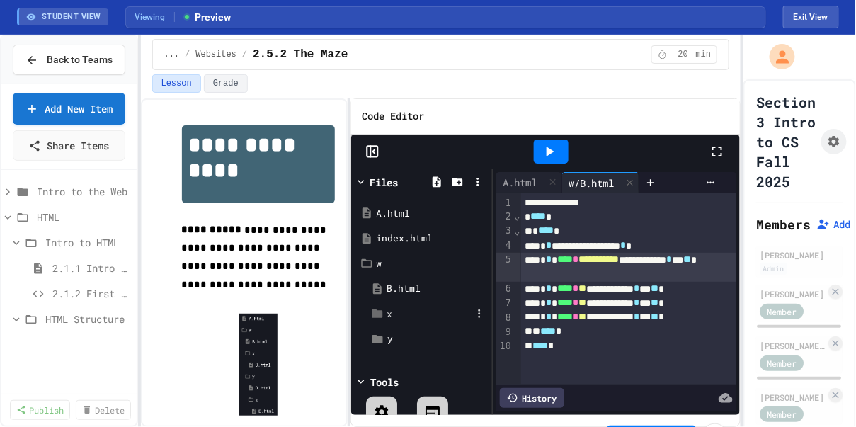
click at [423, 319] on div "x" at bounding box center [426, 314] width 123 height 25
click at [422, 346] on div "C.html" at bounding box center [435, 339] width 74 height 14
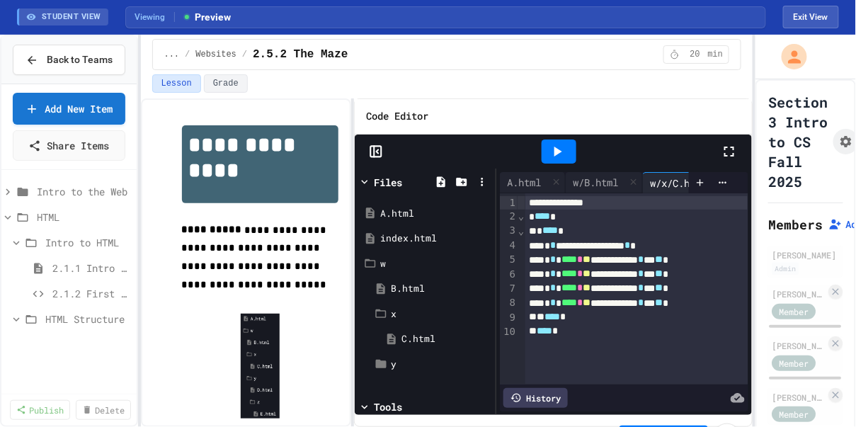
click at [755, 307] on div "**********" at bounding box center [428, 231] width 856 height 392
click at [591, 278] on span "**" at bounding box center [587, 273] width 8 height 10
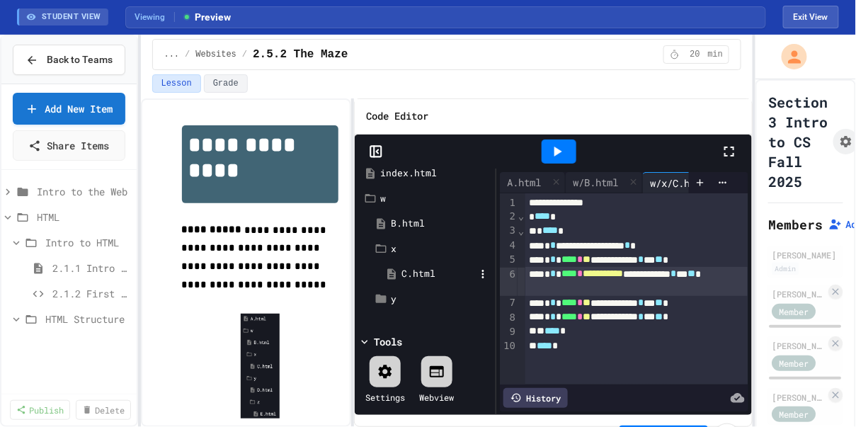
scroll to position [86, 0]
click at [406, 293] on div "y" at bounding box center [433, 299] width 84 height 14
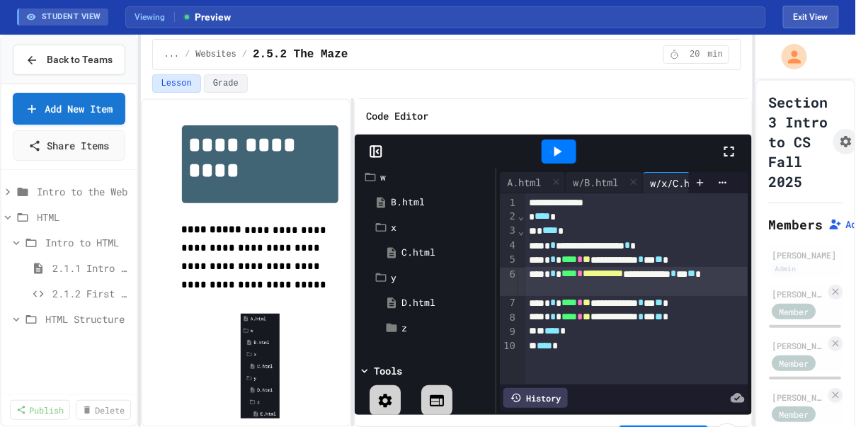
click at [591, 307] on span "**" at bounding box center [587, 302] width 8 height 10
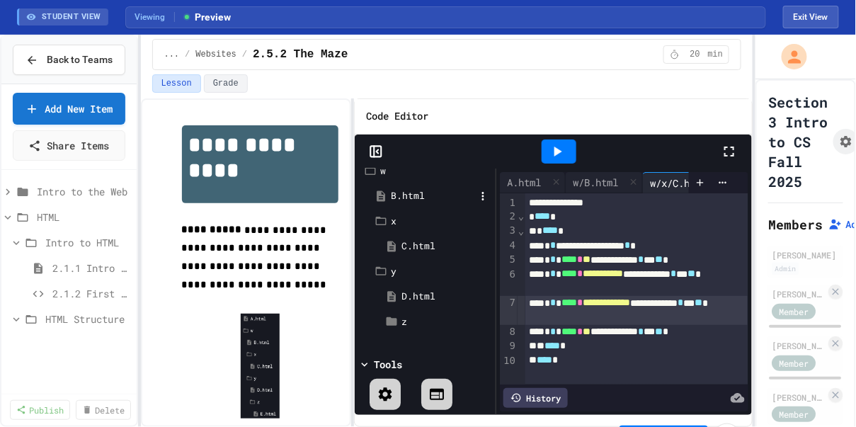
scroll to position [107, 0]
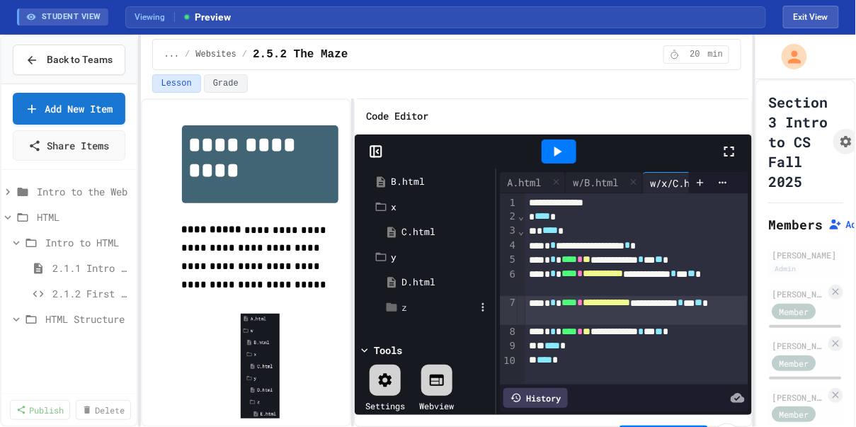
click at [416, 315] on div "z" at bounding box center [435, 307] width 113 height 25
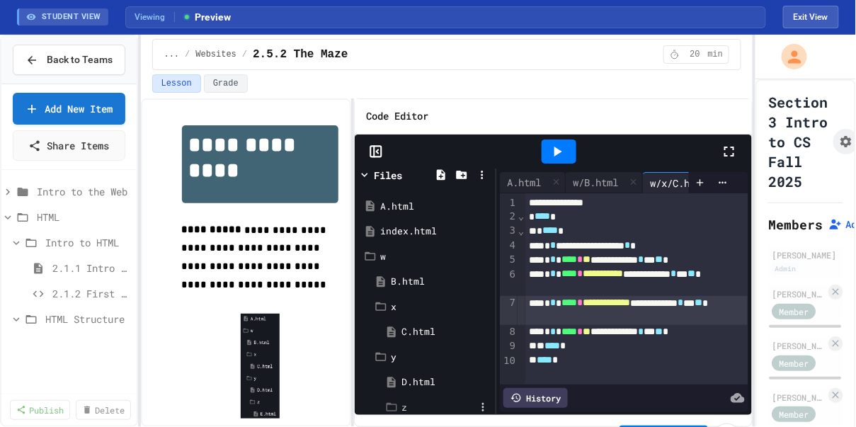
scroll to position [0, 0]
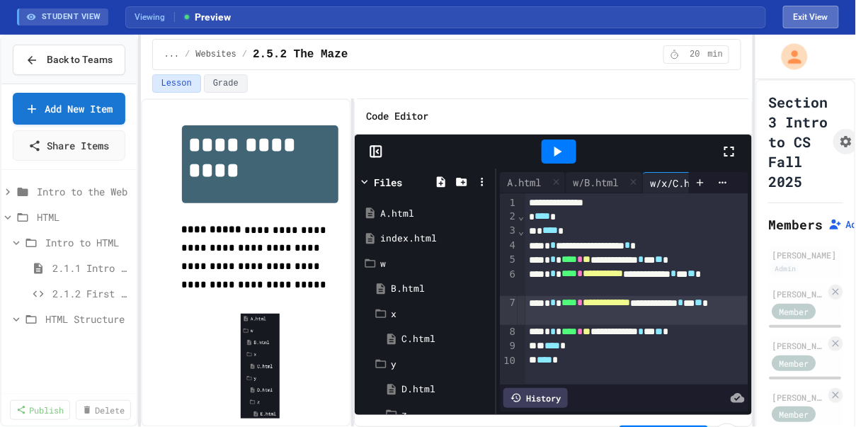
click at [810, 19] on button "Exit View" at bounding box center [811, 17] width 56 height 23
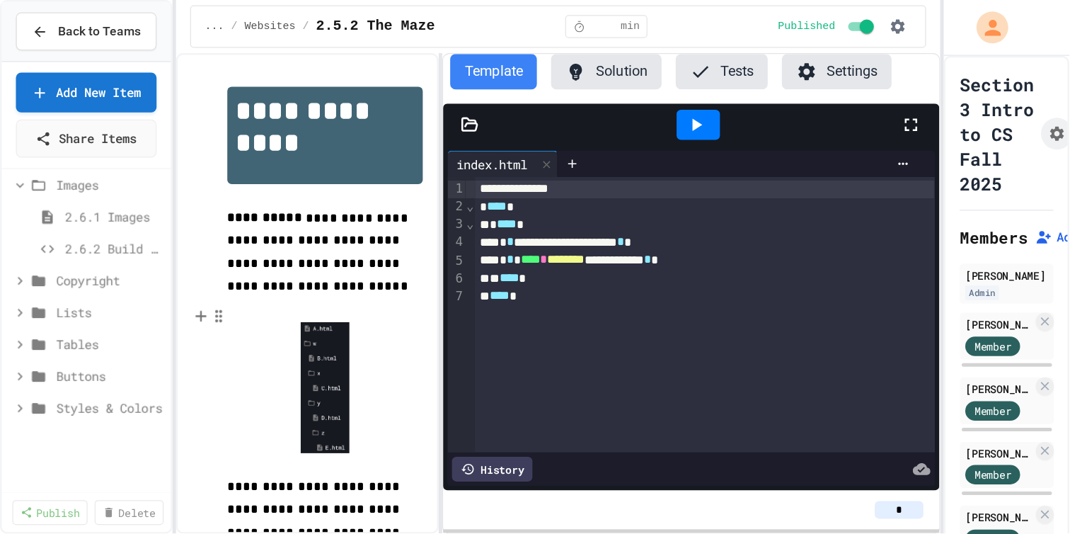
scroll to position [446, 0]
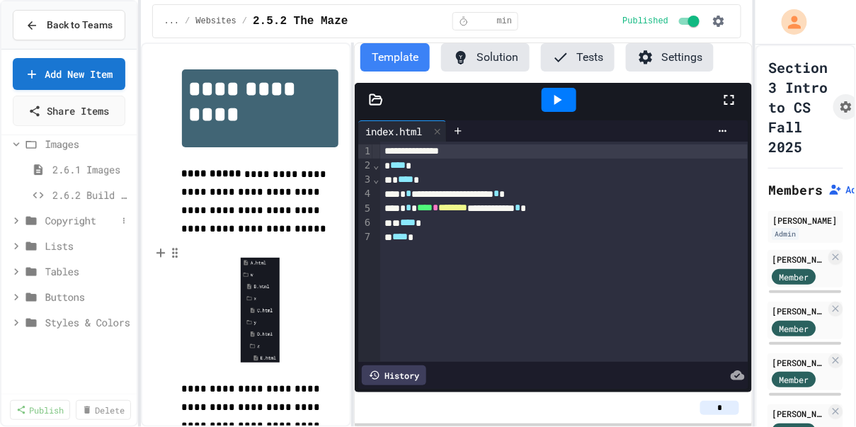
click at [16, 231] on div "Copyright" at bounding box center [68, 220] width 135 height 21
click at [33, 256] on div "2.7.1 Copyright" at bounding box center [68, 246] width 135 height 21
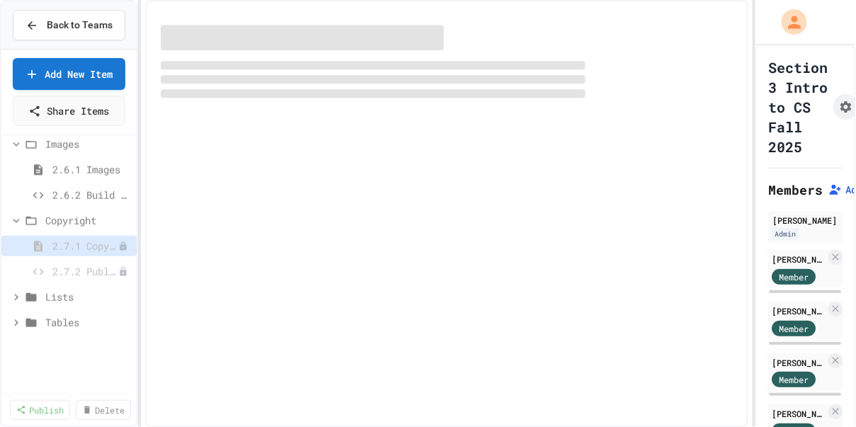
select select "***"
select select "*******"
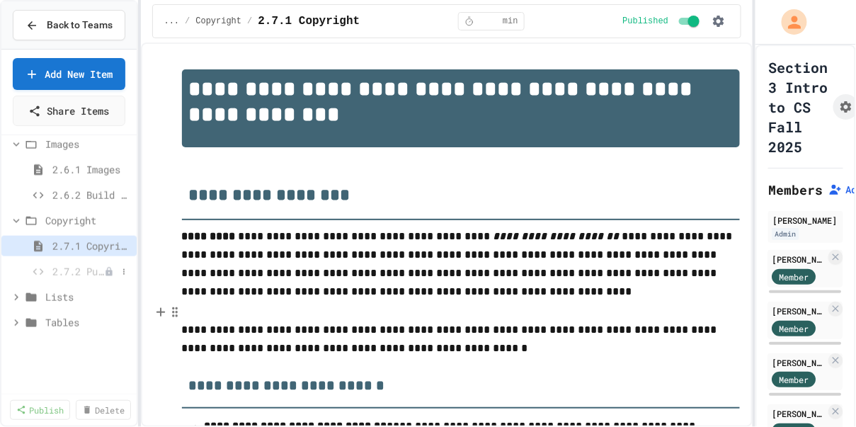
click at [82, 279] on span "2.7.2 Public Images" at bounding box center [78, 271] width 52 height 15
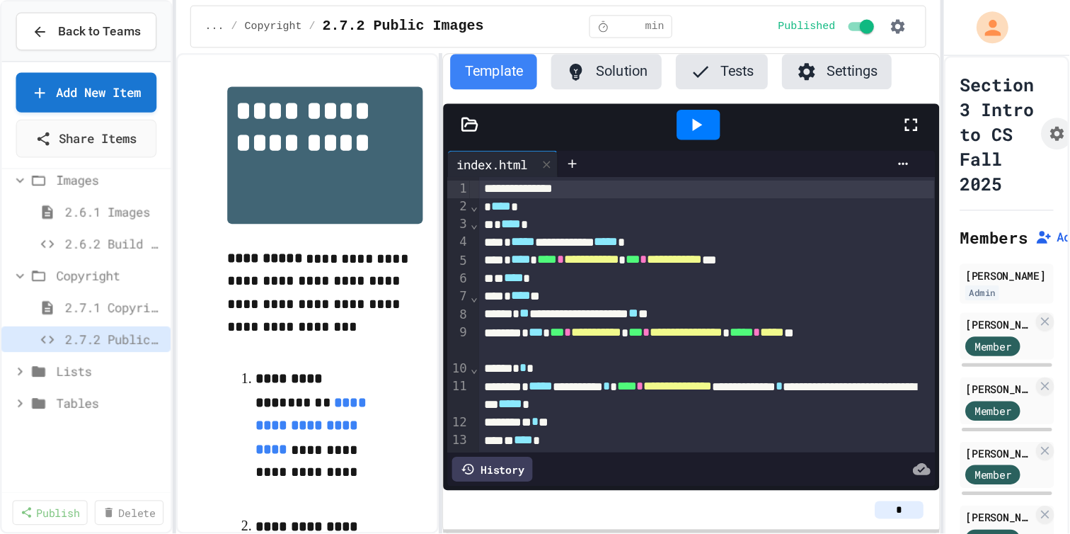
scroll to position [446, 0]
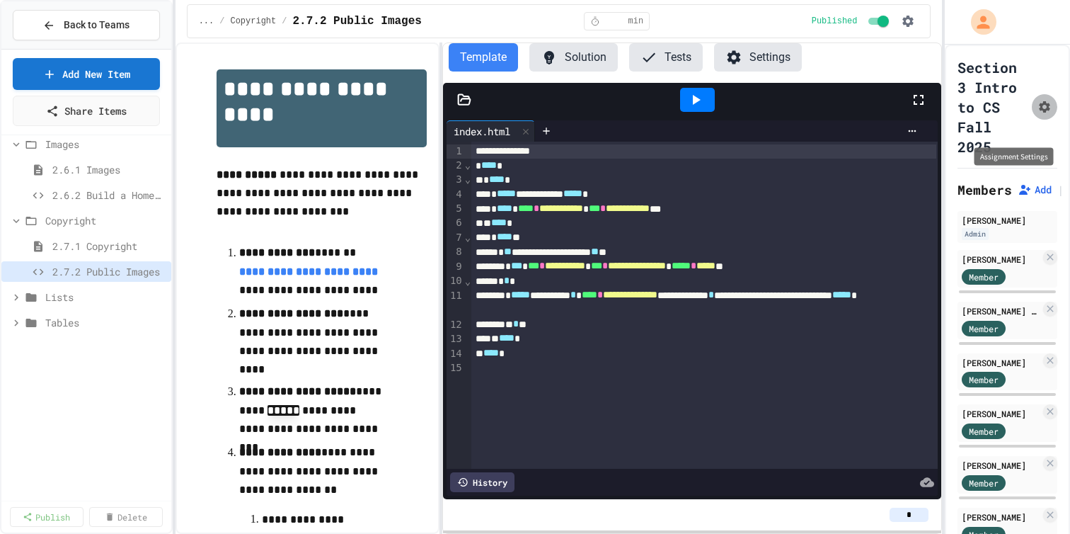
click at [1052, 114] on icon "Assignment Settings" at bounding box center [1045, 107] width 14 height 14
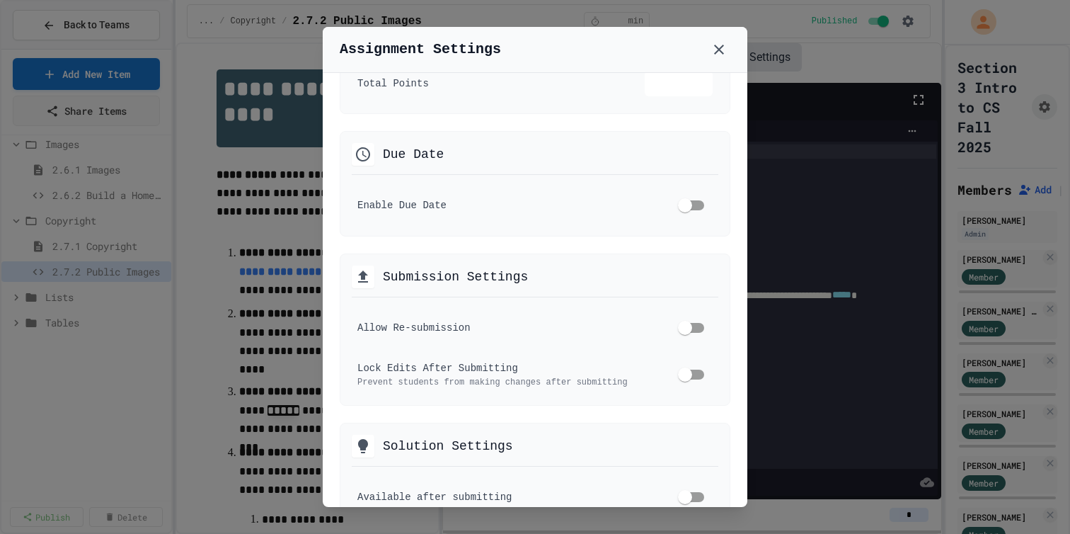
scroll to position [246, 0]
click at [110, 324] on div at bounding box center [535, 267] width 1070 height 534
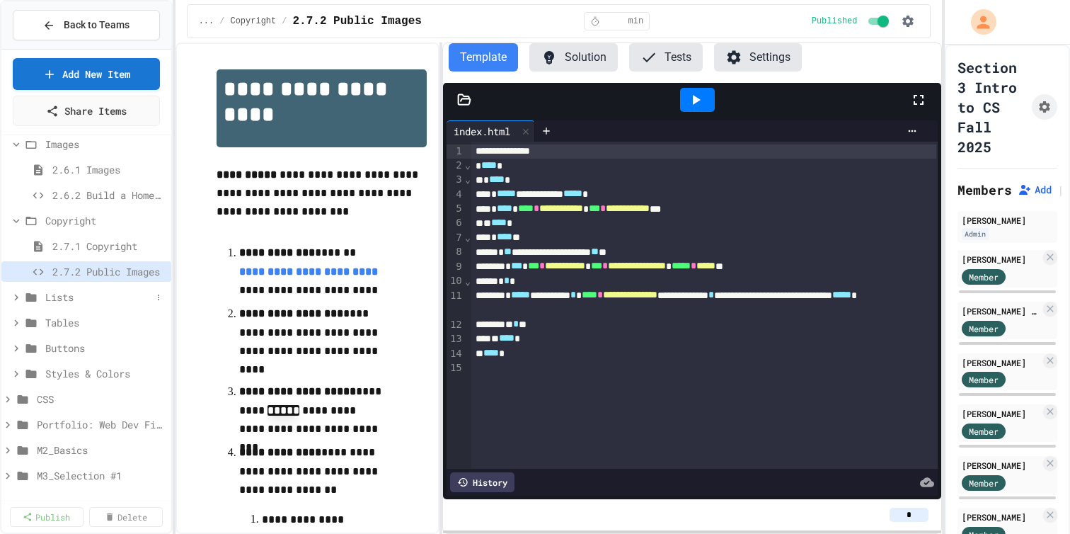
click at [8, 304] on div "Lists" at bounding box center [86, 297] width 170 height 21
click at [60, 324] on div "2.8.1 Lists" at bounding box center [86, 322] width 170 height 21
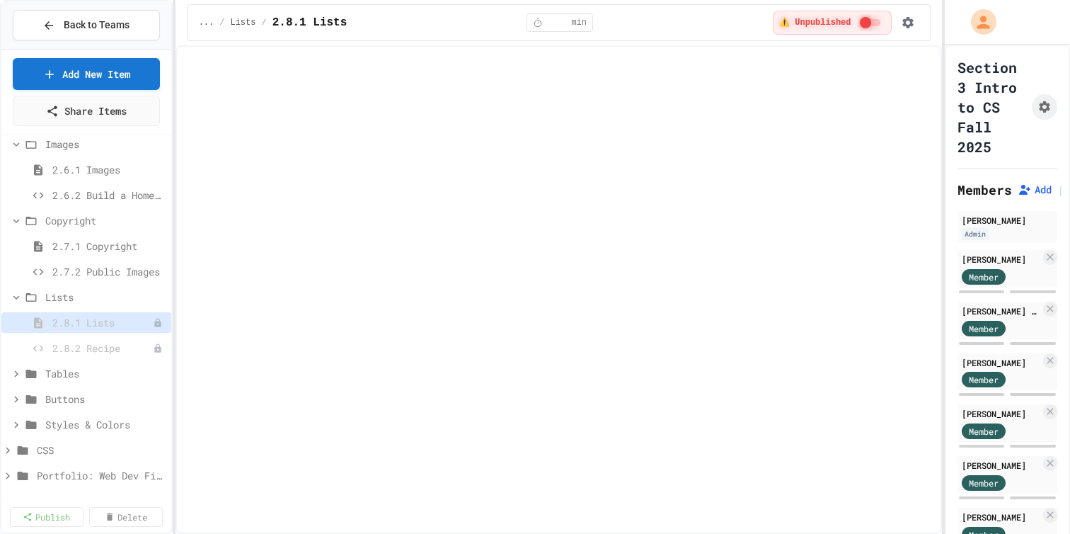
select select "***"
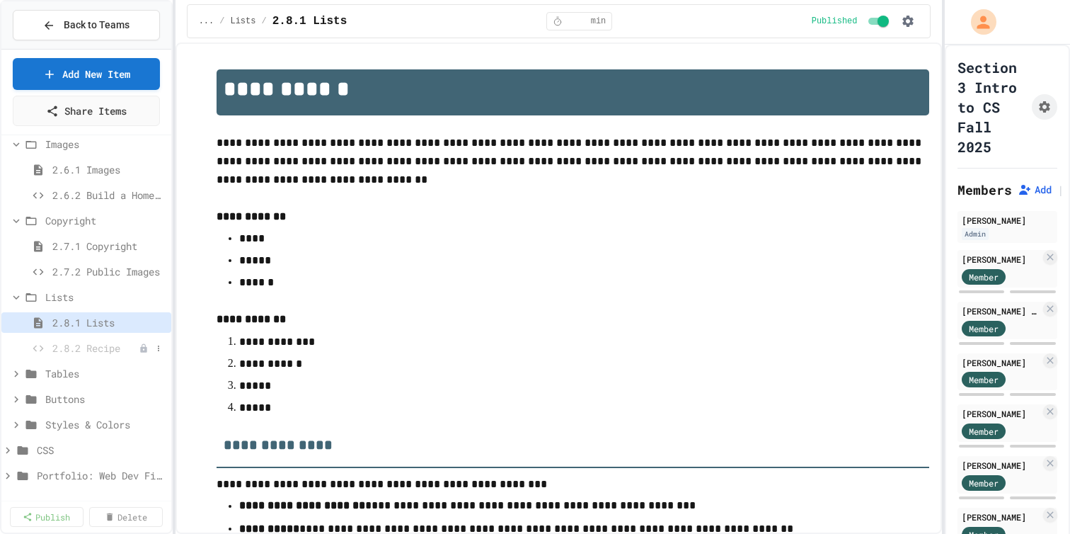
click at [86, 355] on span "2.8.2 Recipe" at bounding box center [95, 348] width 86 height 15
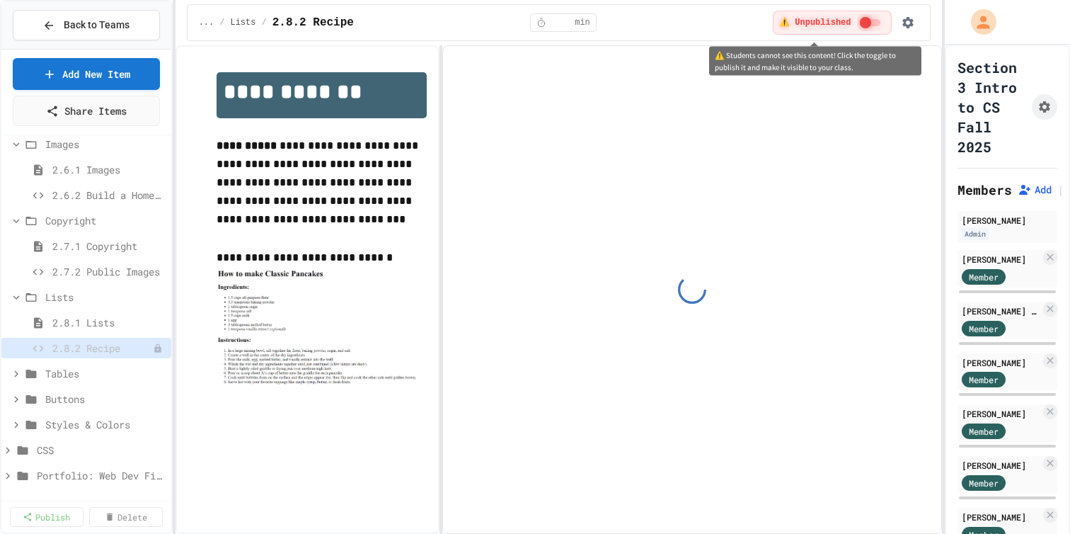
click at [847, 25] on div "⚠️ Unpublished" at bounding box center [832, 23] width 119 height 24
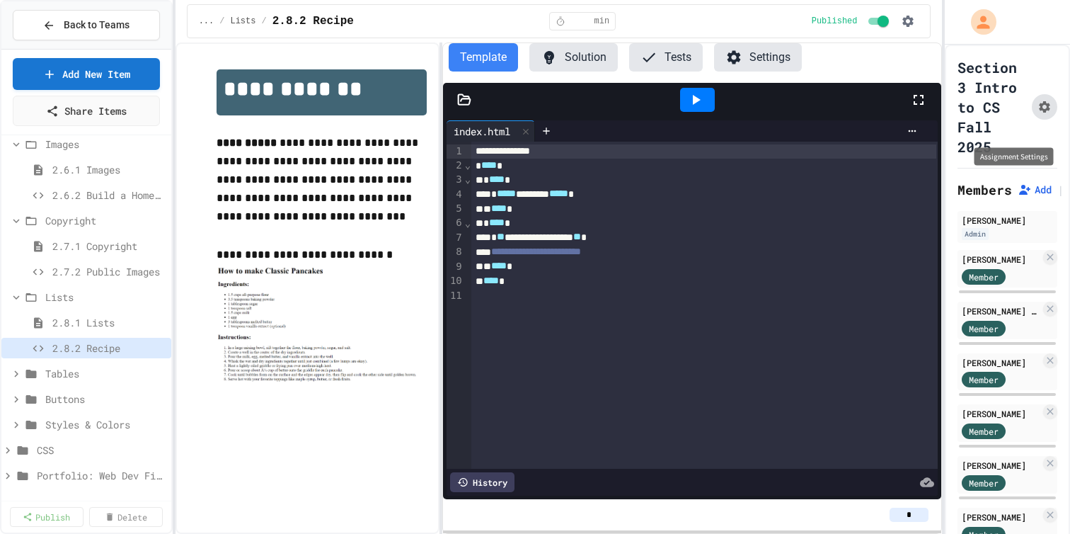
click at [1052, 114] on icon "Assignment Settings" at bounding box center [1045, 107] width 14 height 14
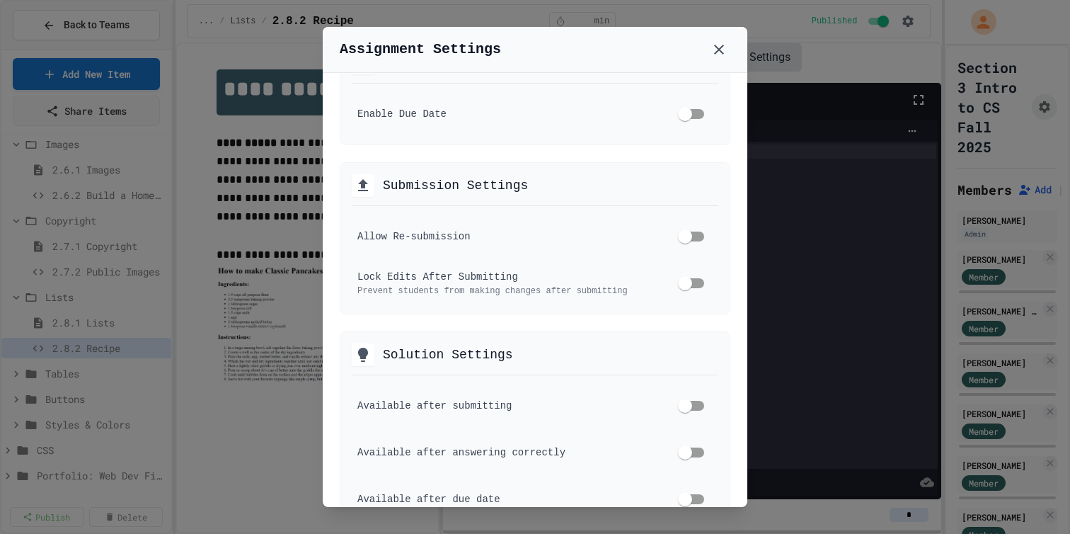
scroll to position [373, 0]
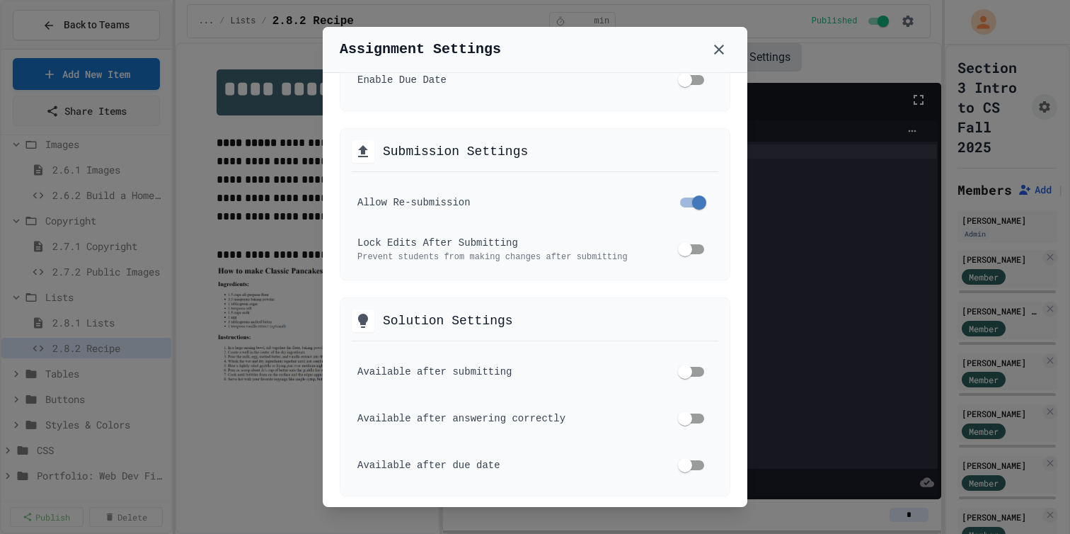
click at [122, 365] on div at bounding box center [535, 267] width 1070 height 534
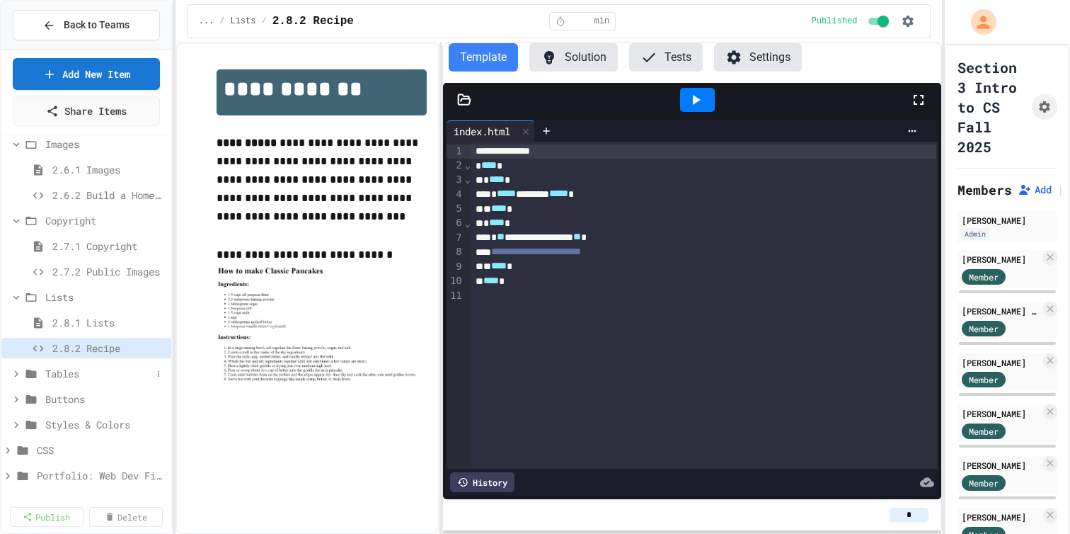
click at [18, 380] on icon at bounding box center [16, 373] width 13 height 13
click at [81, 406] on span "2.9.1 Tables" at bounding box center [95, 399] width 86 height 15
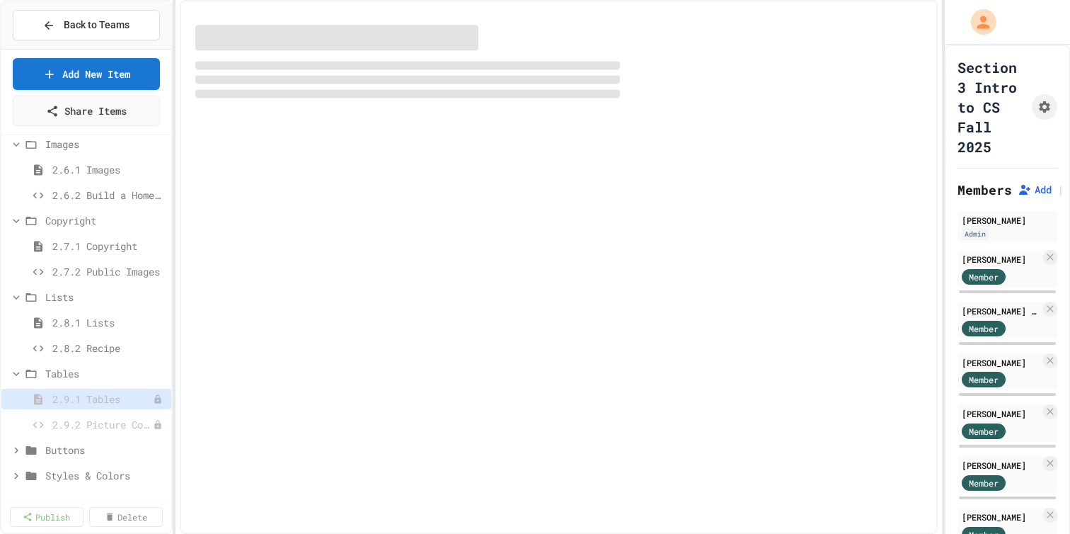
select select "***"
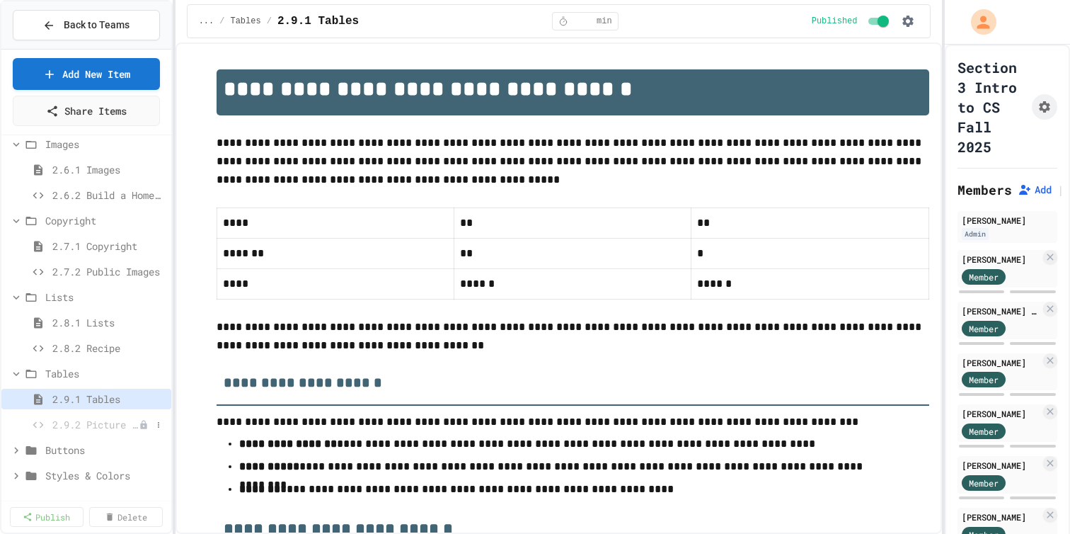
click at [100, 432] on span "2.9.2 Picture Collage" at bounding box center [95, 424] width 86 height 15
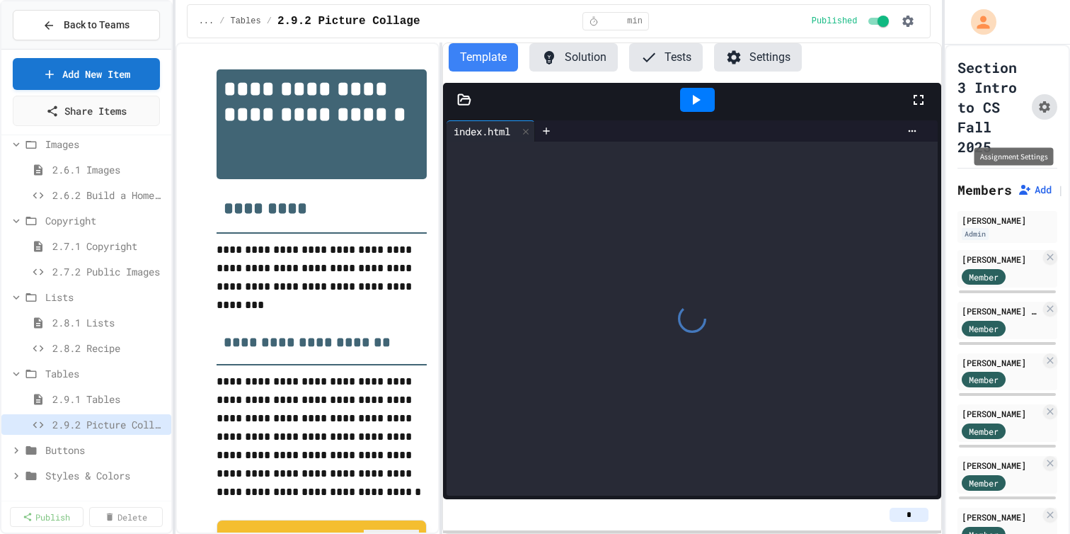
click at [1058, 120] on button "Assignment Settings" at bounding box center [1044, 106] width 25 height 25
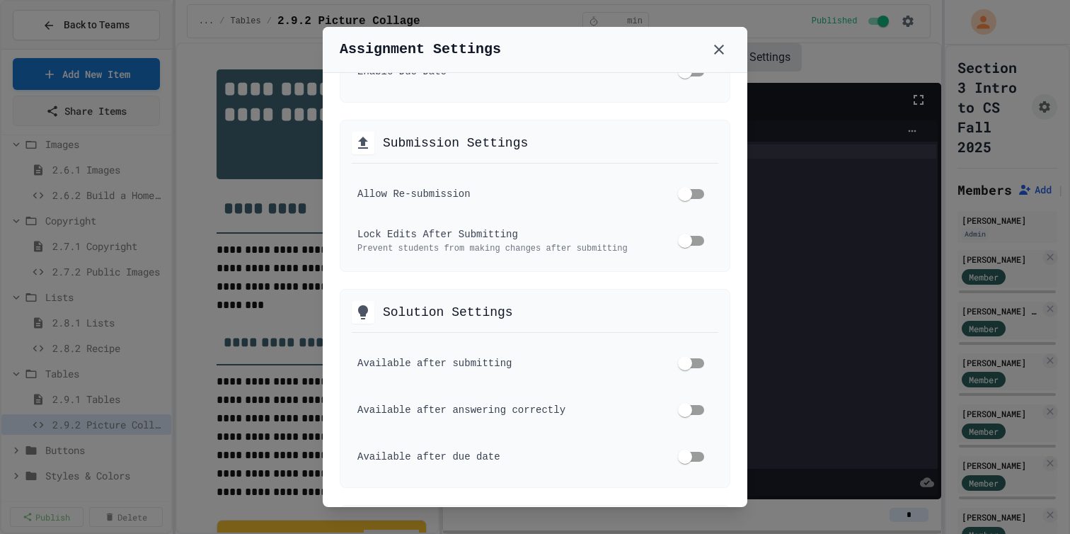
scroll to position [415, 0]
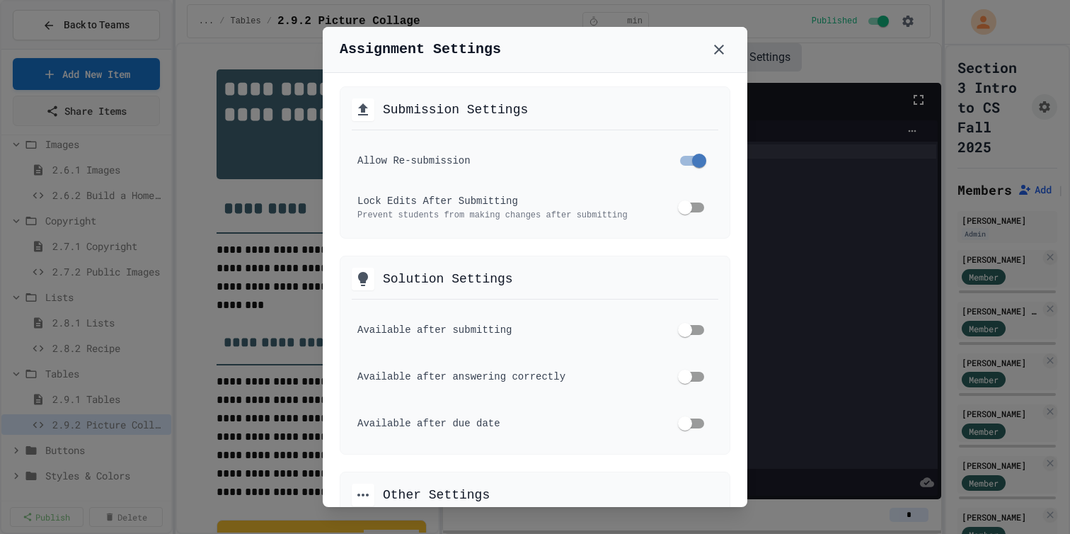
click at [49, 404] on div at bounding box center [535, 267] width 1070 height 534
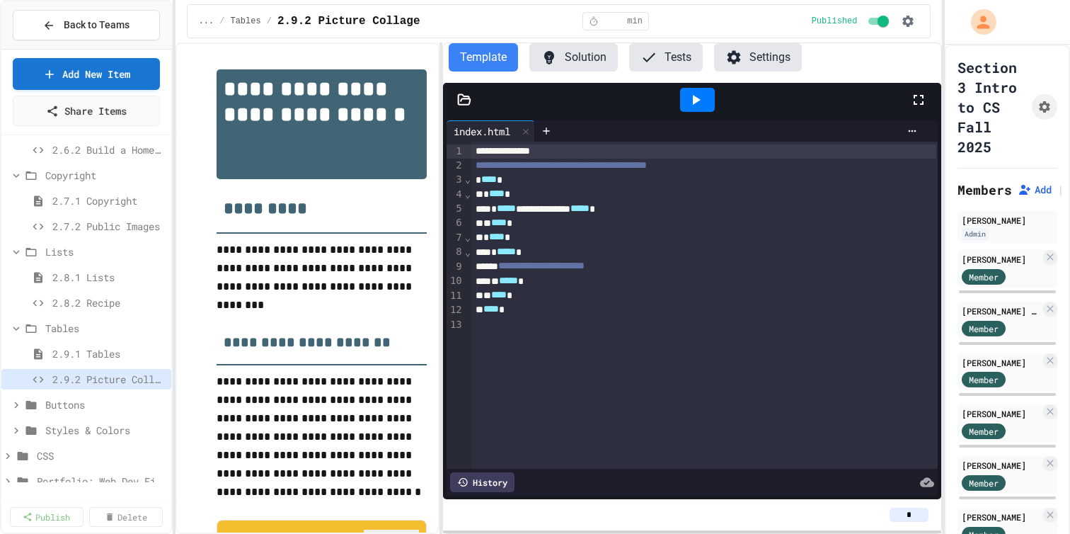
scroll to position [503, 0]
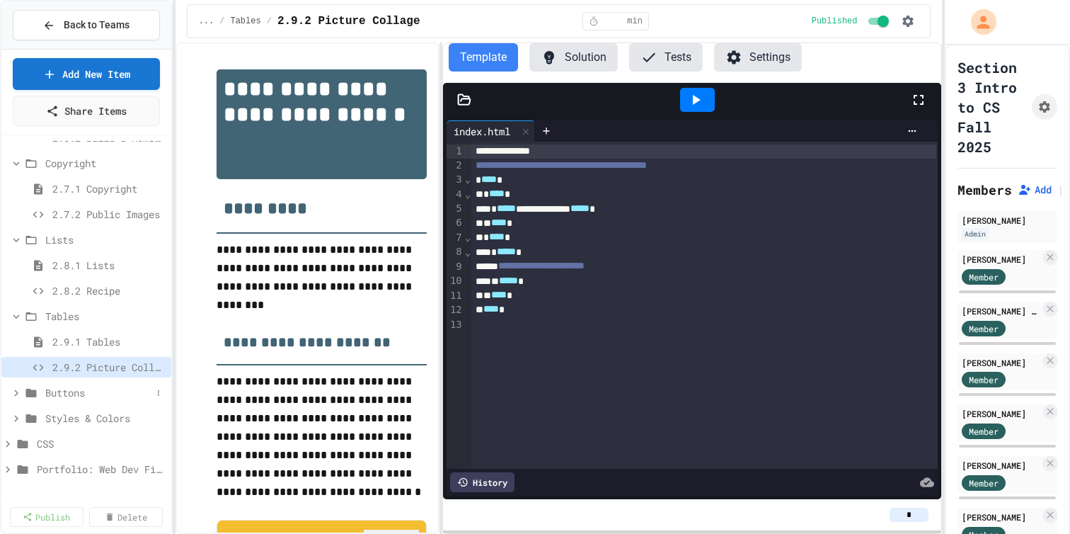
click at [18, 399] on icon at bounding box center [16, 393] width 13 height 13
click at [38, 417] on div "2.10.1 Buttons I" at bounding box center [86, 418] width 170 height 21
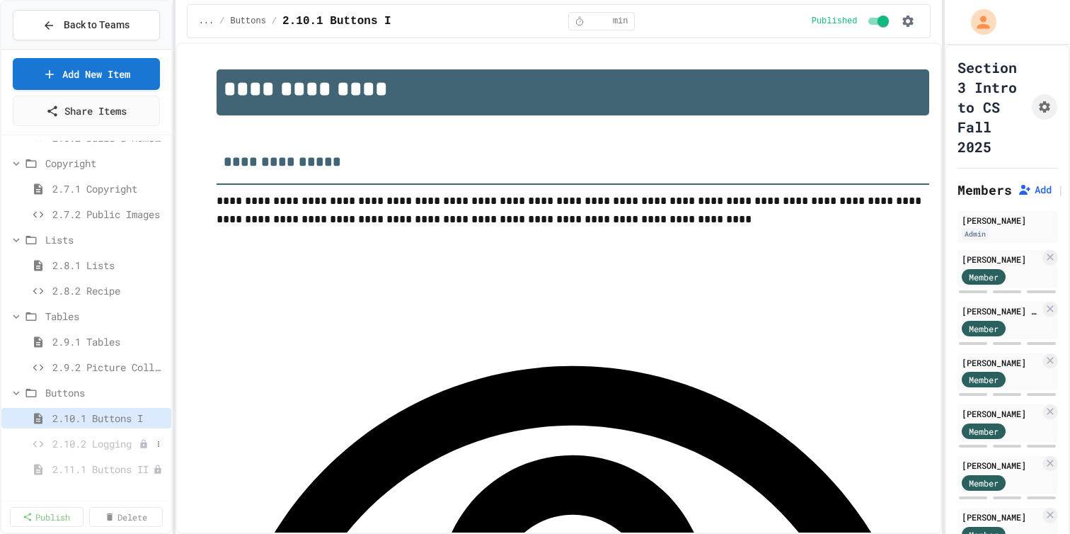
click at [90, 451] on span "2.10.2 Logging" at bounding box center [95, 443] width 86 height 15
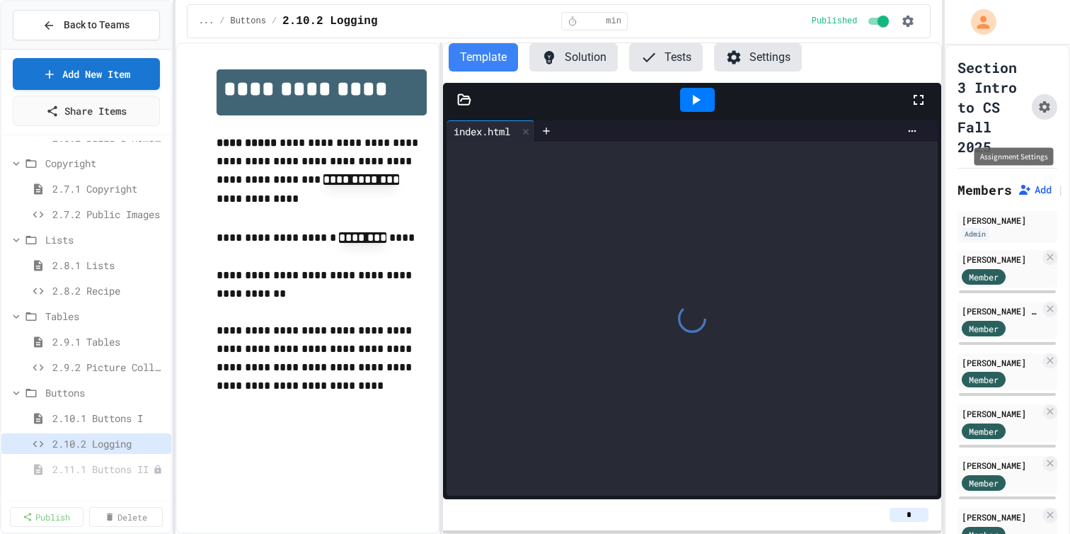
click at [1051, 113] on icon "Assignment Settings" at bounding box center [1044, 106] width 11 height 11
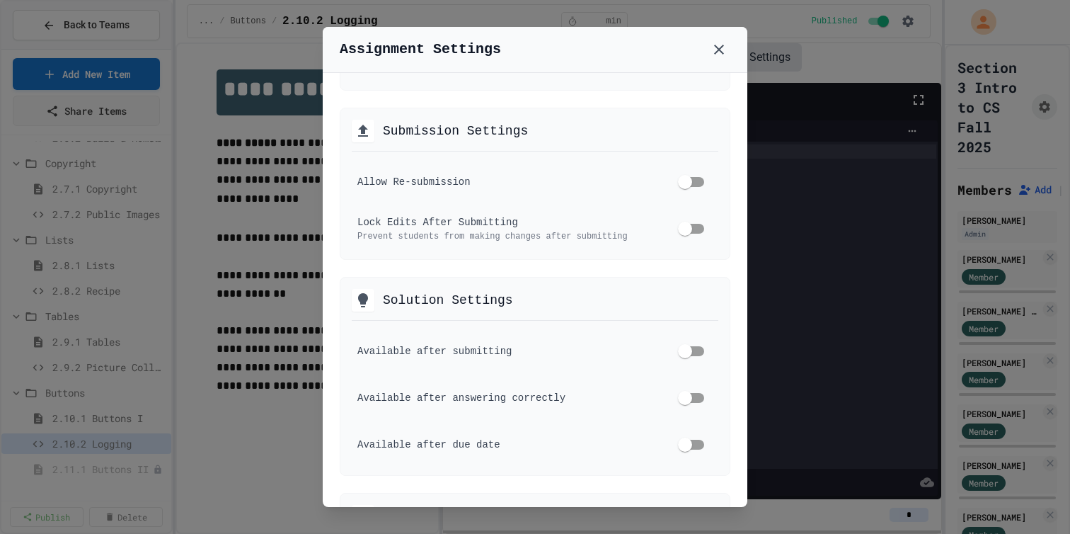
scroll to position [394, 0]
click at [169, 421] on div at bounding box center [535, 267] width 1070 height 534
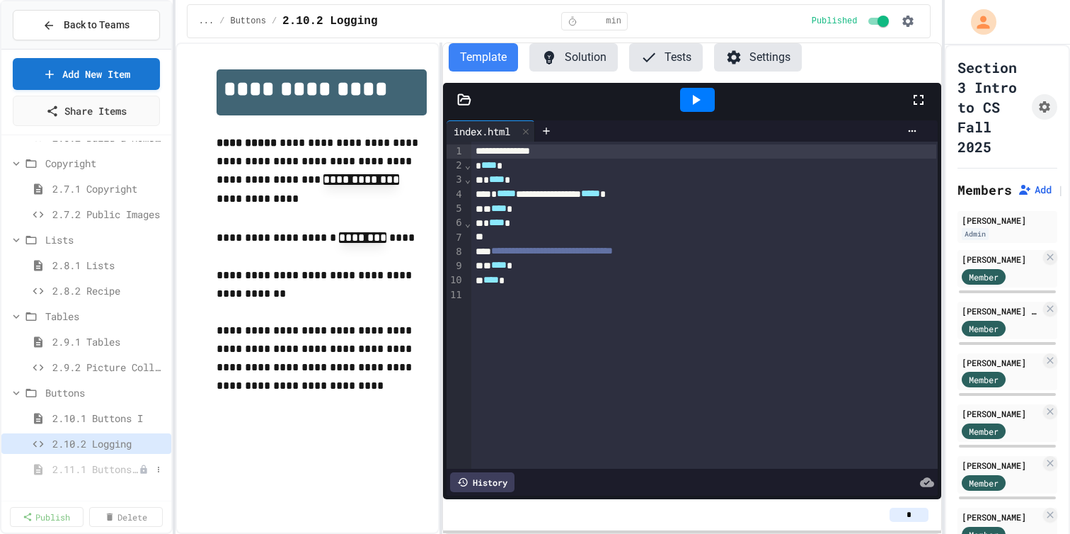
click at [100, 476] on span "2.11.1 Buttons II" at bounding box center [95, 469] width 86 height 15
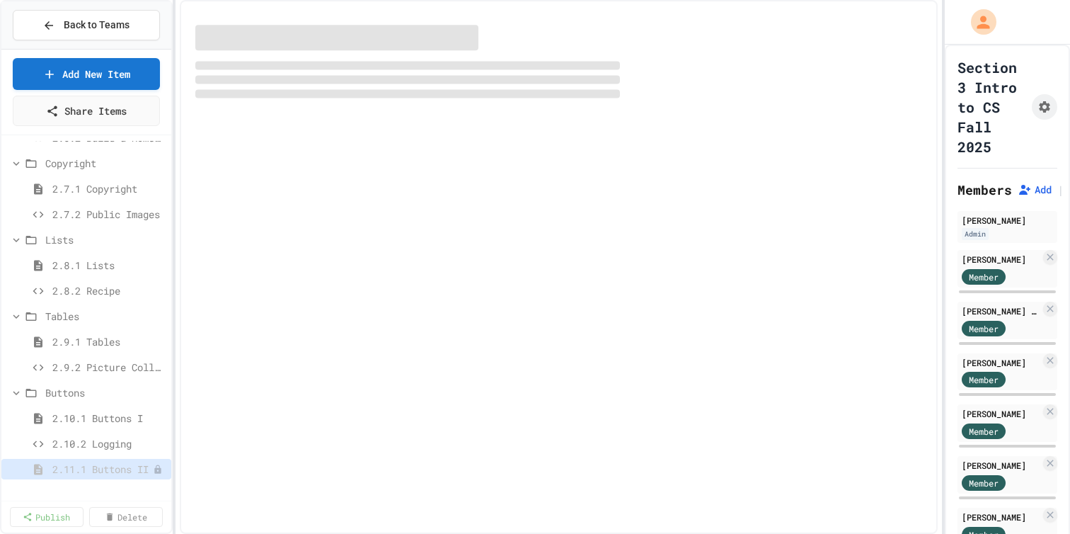
select select "***"
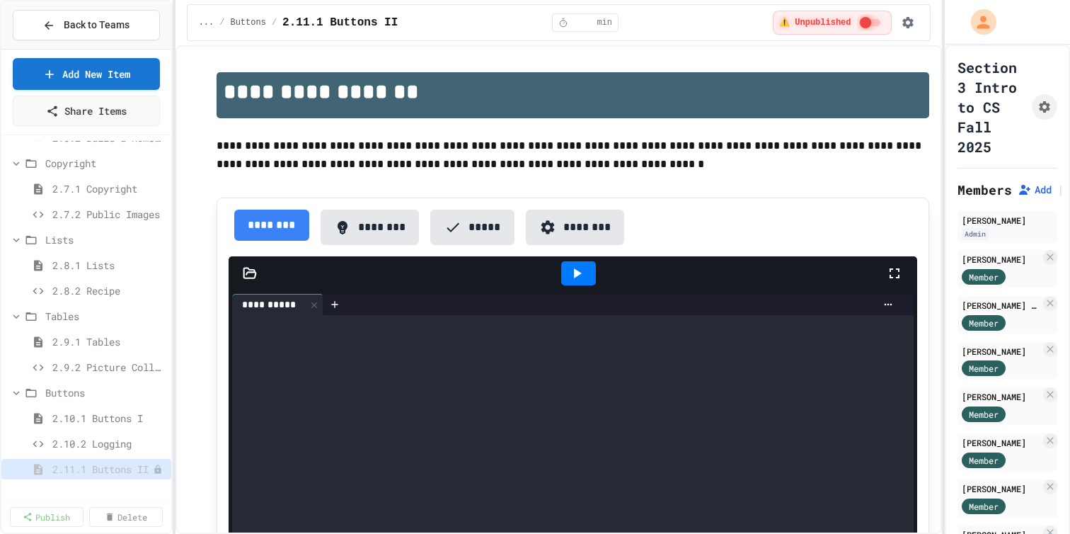
click at [868, 38] on div "... / Buttons / 2.11.1 Buttons II ** min ⚠️ Unpublished" at bounding box center [559, 22] width 744 height 37
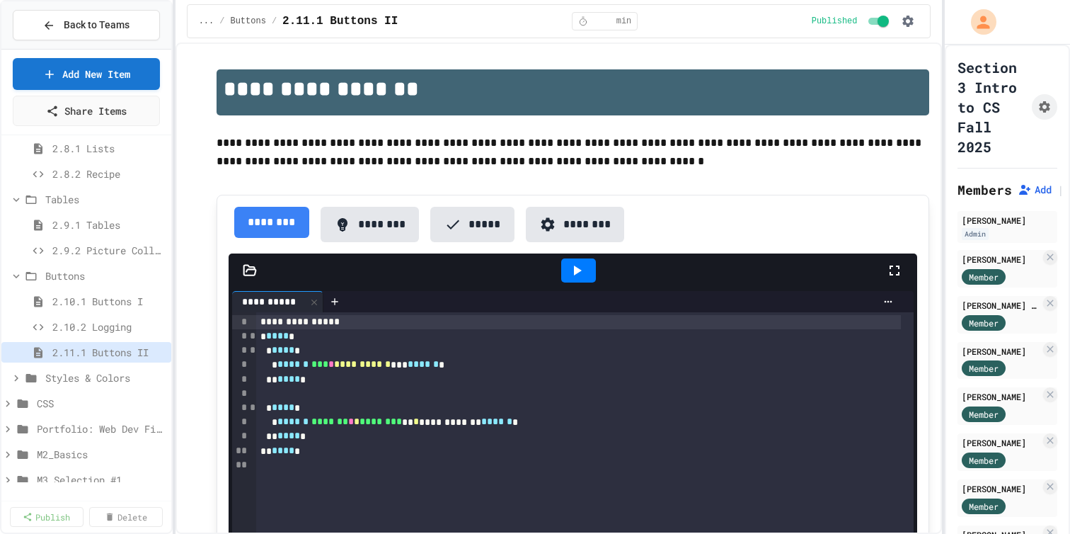
scroll to position [627, 0]
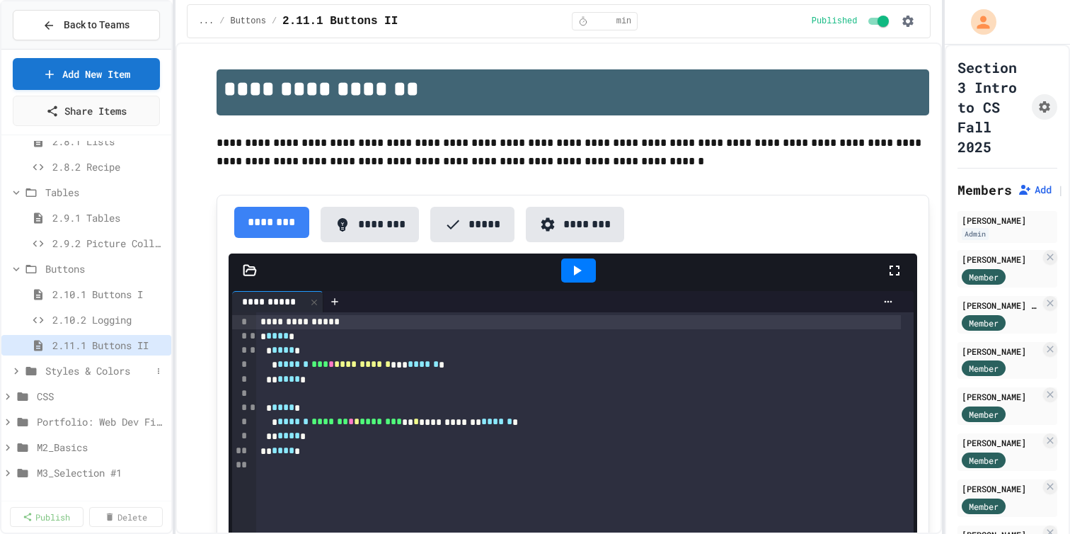
click at [30, 375] on icon at bounding box center [31, 371] width 11 height 8
click at [74, 404] on span "2.12.1 Styles & Colors" at bounding box center [95, 396] width 86 height 15
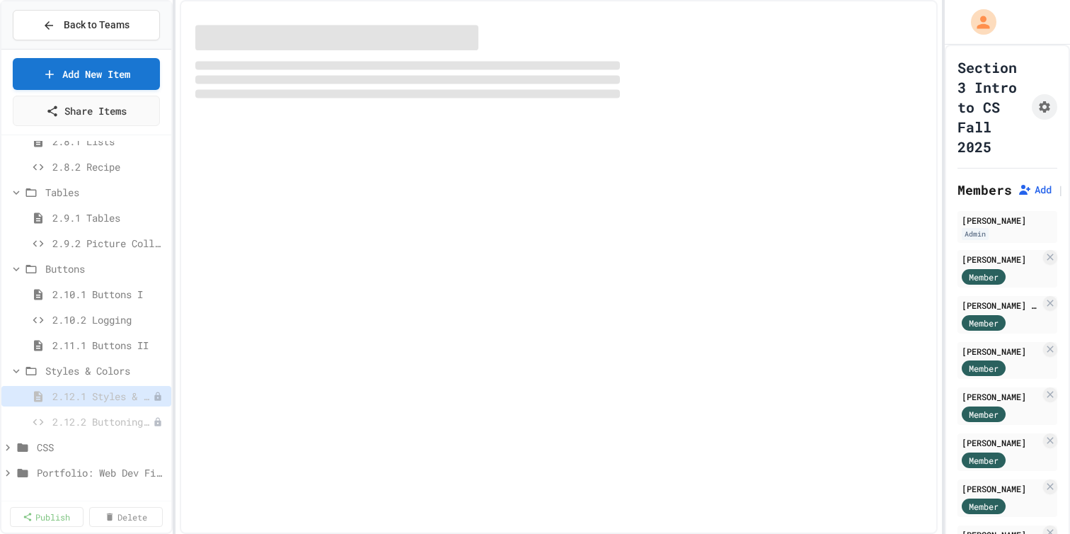
select select "***"
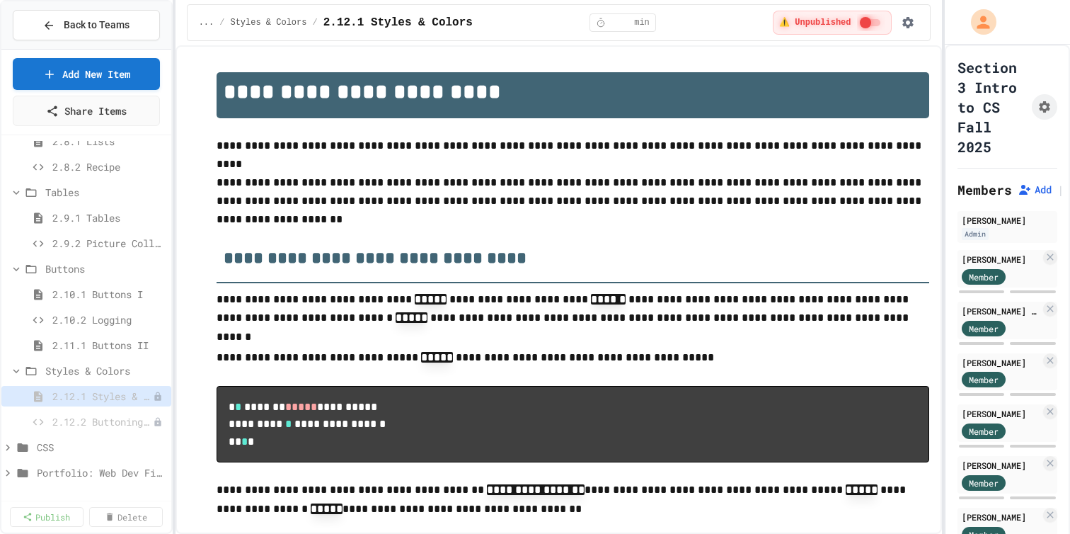
click at [859, 11] on div "... / Styles & Colors / 2.12.1 Styles & Colors ** min ⚠️ Unpublished" at bounding box center [559, 22] width 744 height 37
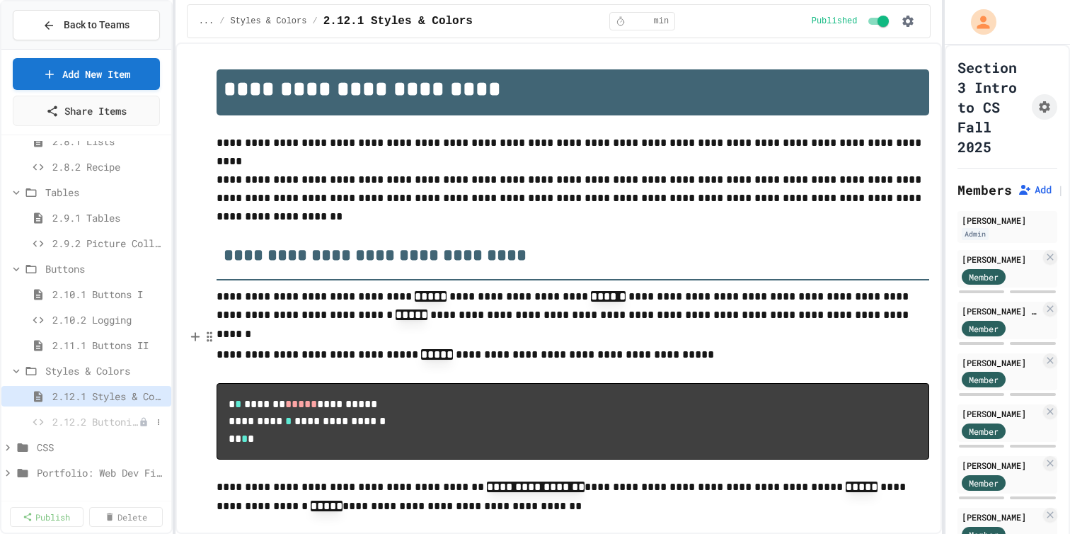
click at [62, 429] on span "2.12.2 Buttoning Up" at bounding box center [95, 421] width 86 height 15
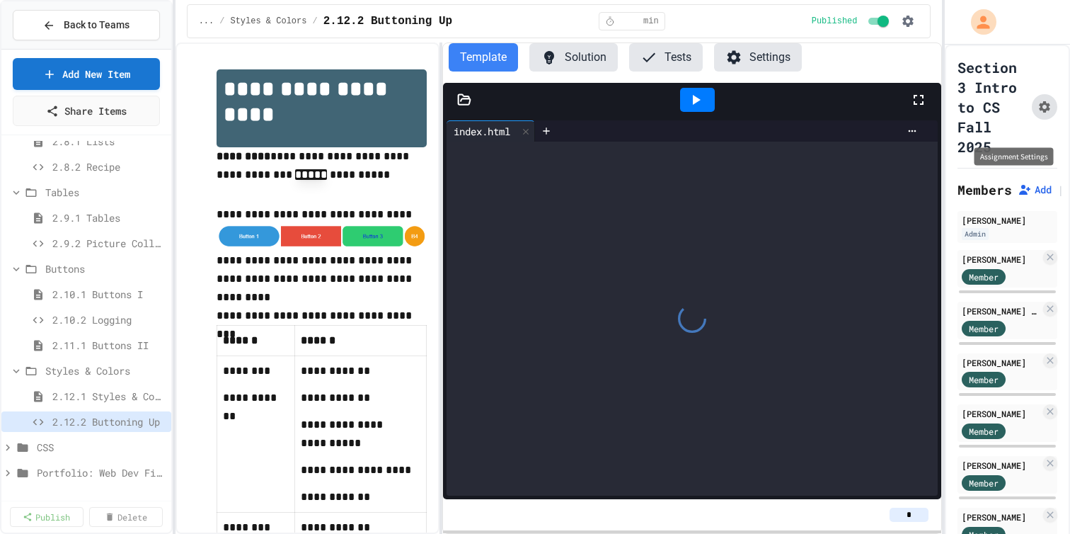
click at [1047, 114] on icon "Assignment Settings" at bounding box center [1045, 107] width 14 height 14
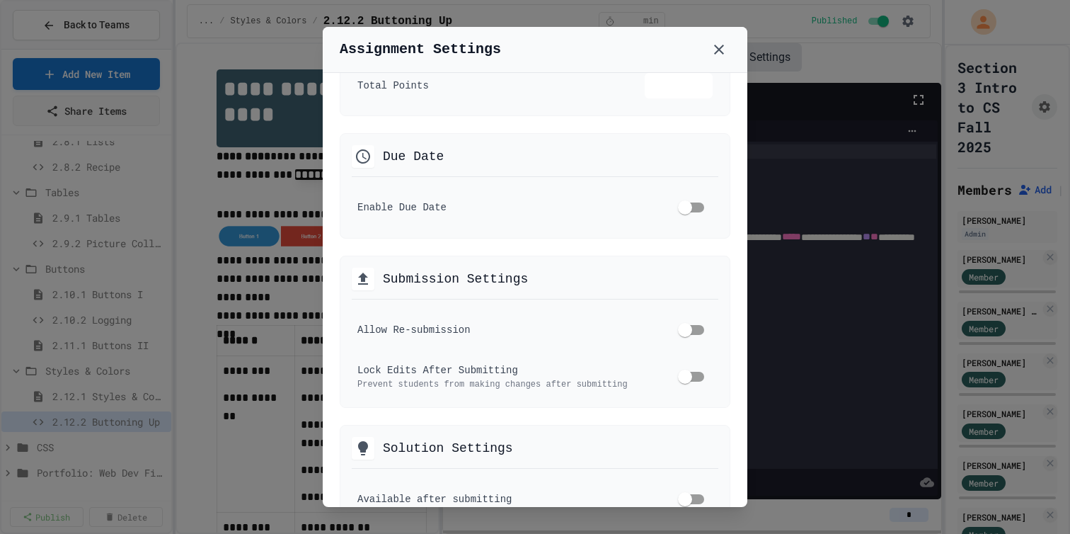
scroll to position [347, 0]
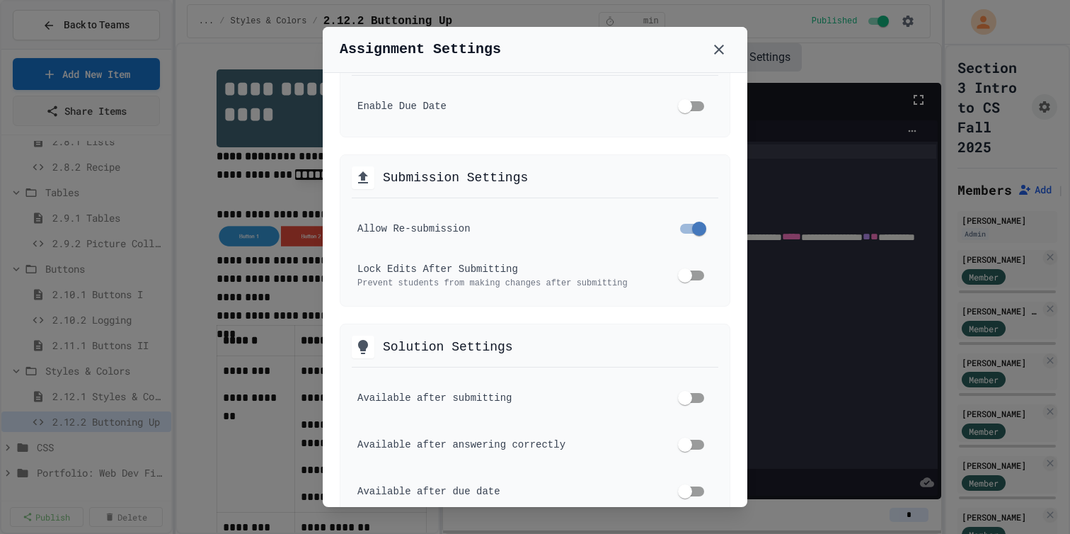
click at [187, 372] on div at bounding box center [535, 267] width 1070 height 534
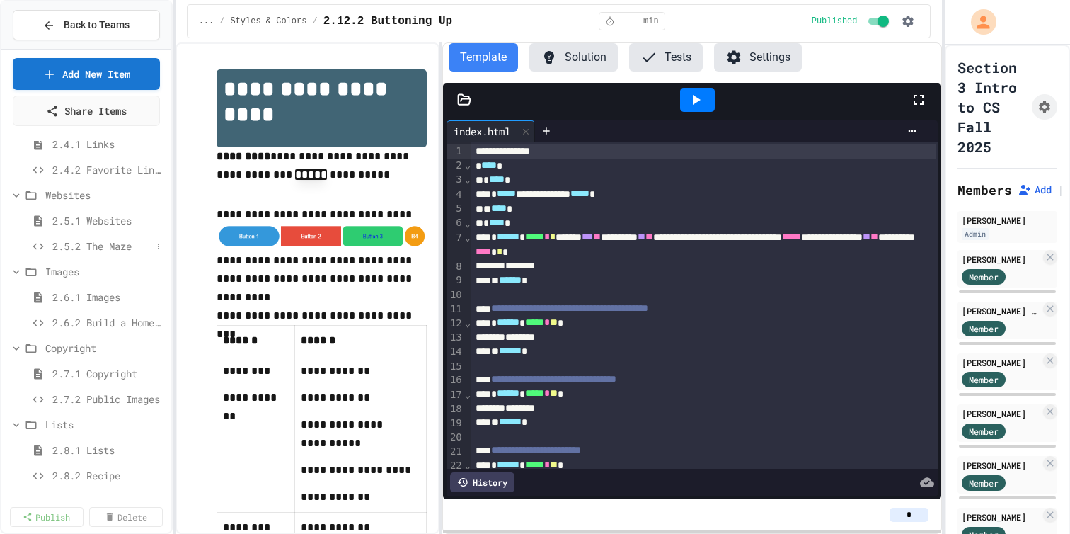
click at [91, 256] on div "2.5.2 The Maze" at bounding box center [86, 246] width 170 height 21
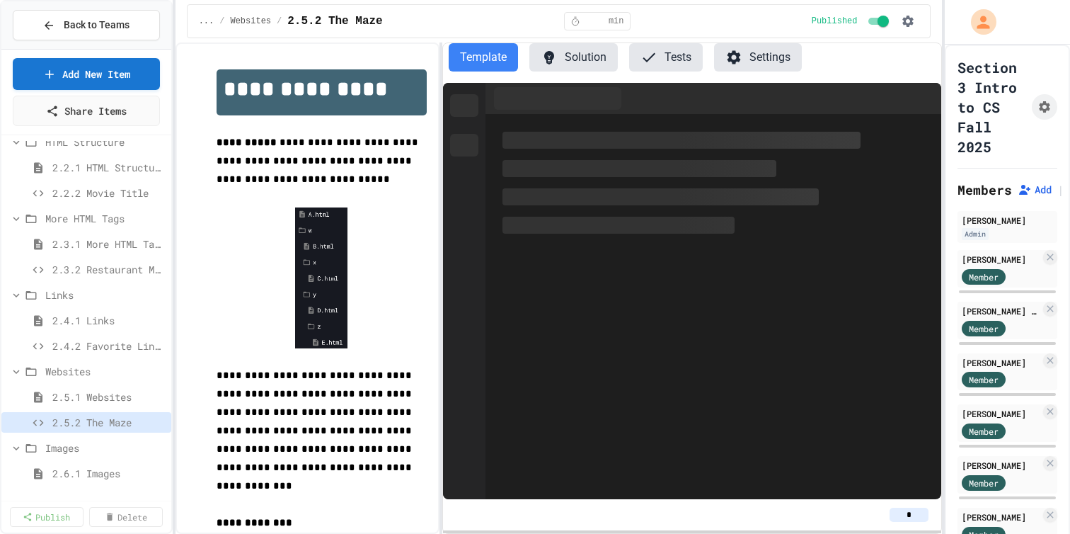
scroll to position [130, 0]
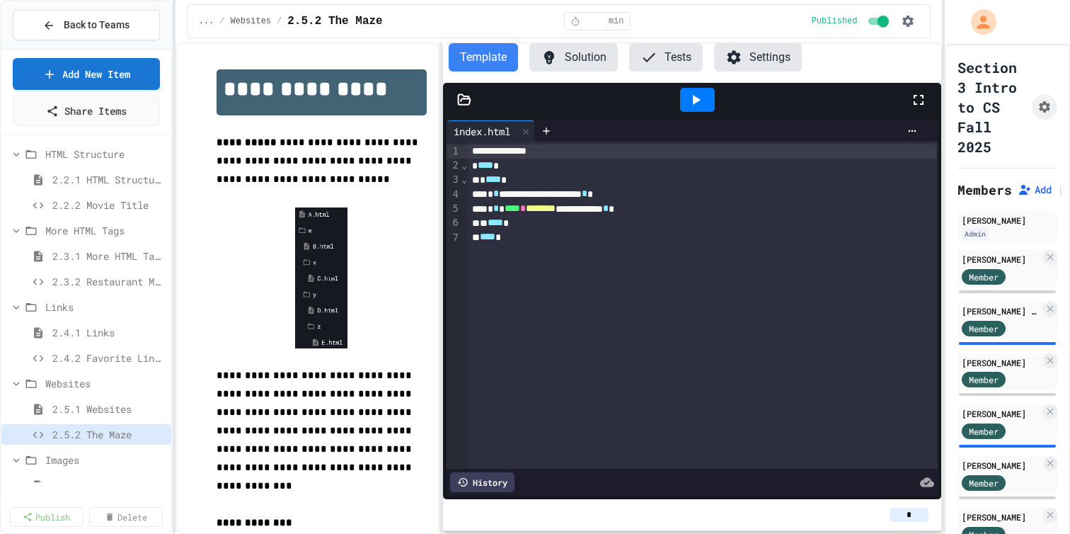
click at [467, 104] on div at bounding box center [692, 100] width 498 height 34
click at [467, 104] on icon at bounding box center [465, 99] width 12 height 10
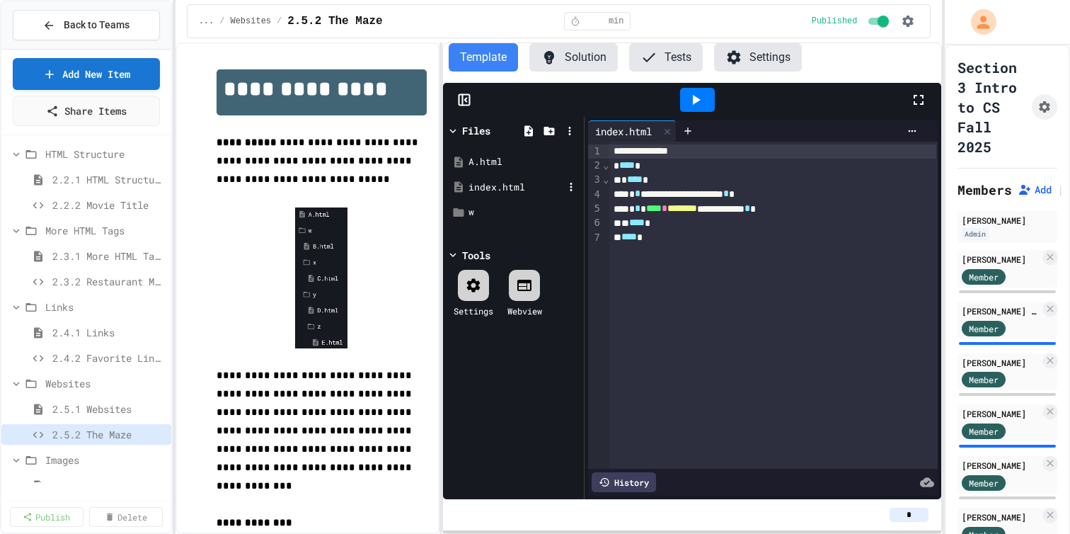
click at [486, 200] on div "index.html" at bounding box center [514, 187] width 134 height 25
click at [483, 219] on div "w" at bounding box center [516, 212] width 95 height 14
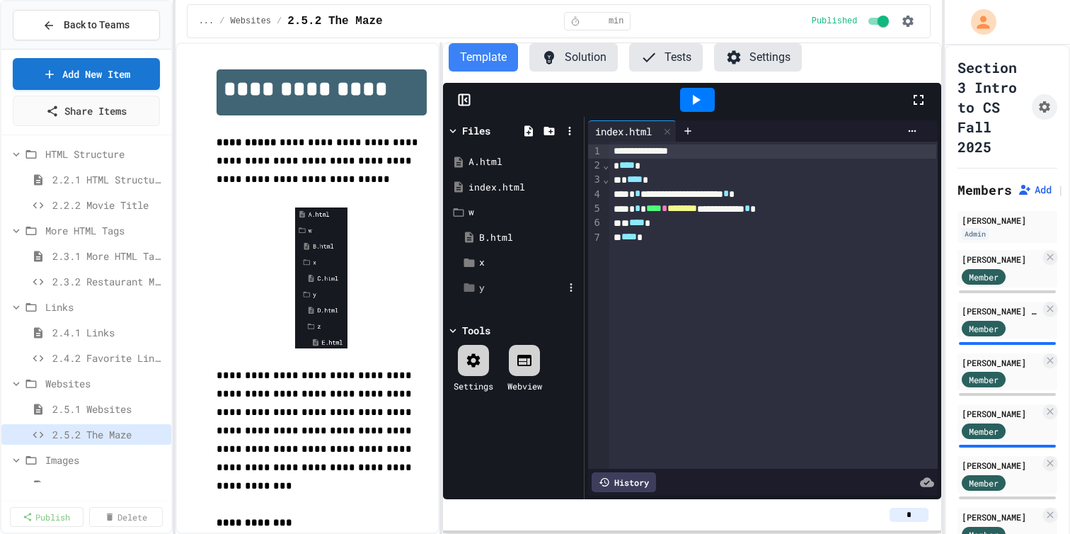
click at [482, 295] on div "y" at bounding box center [521, 288] width 84 height 14
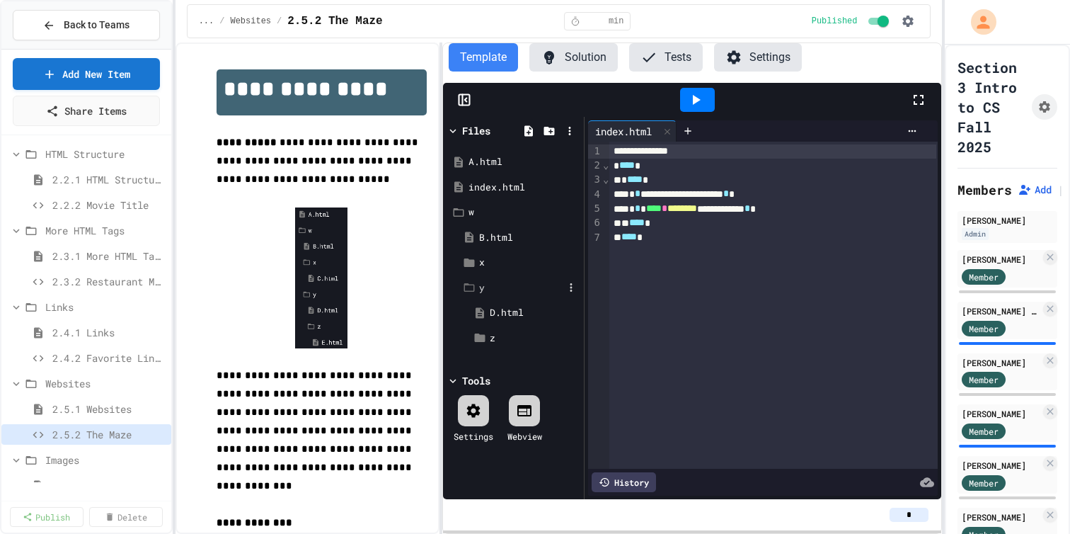
click at [482, 295] on div "y" at bounding box center [521, 288] width 84 height 14
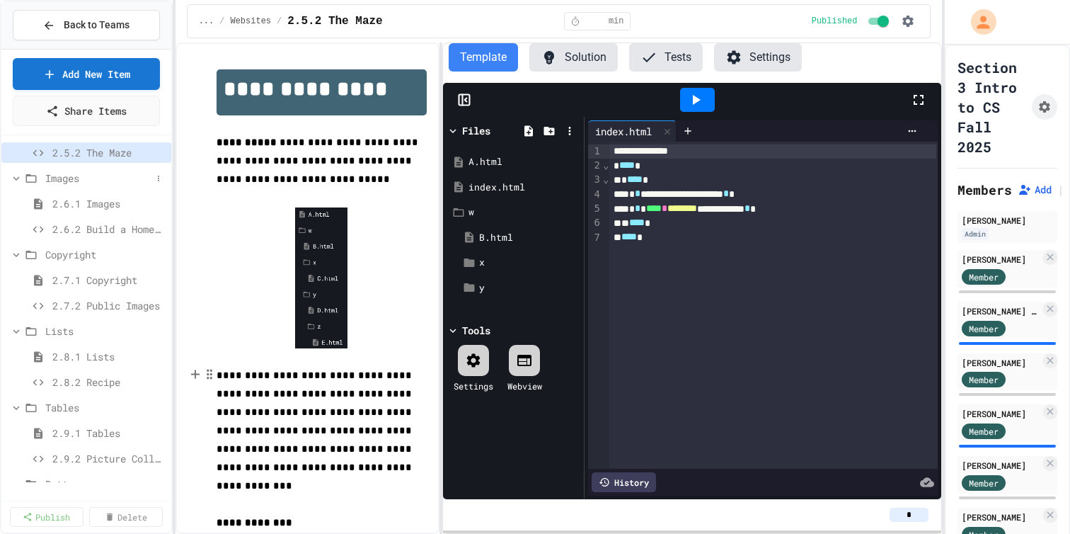
scroll to position [373, 0]
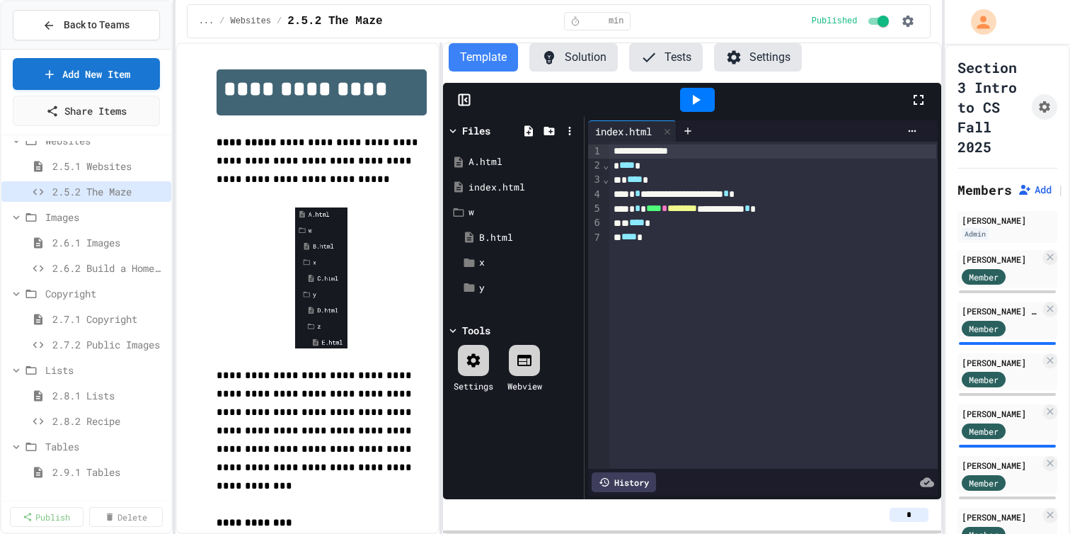
click at [768, 30] on div "... / Websites / 2.5.2 The Maze ** min Published" at bounding box center [559, 21] width 744 height 34
